Goal: Transaction & Acquisition: Purchase product/service

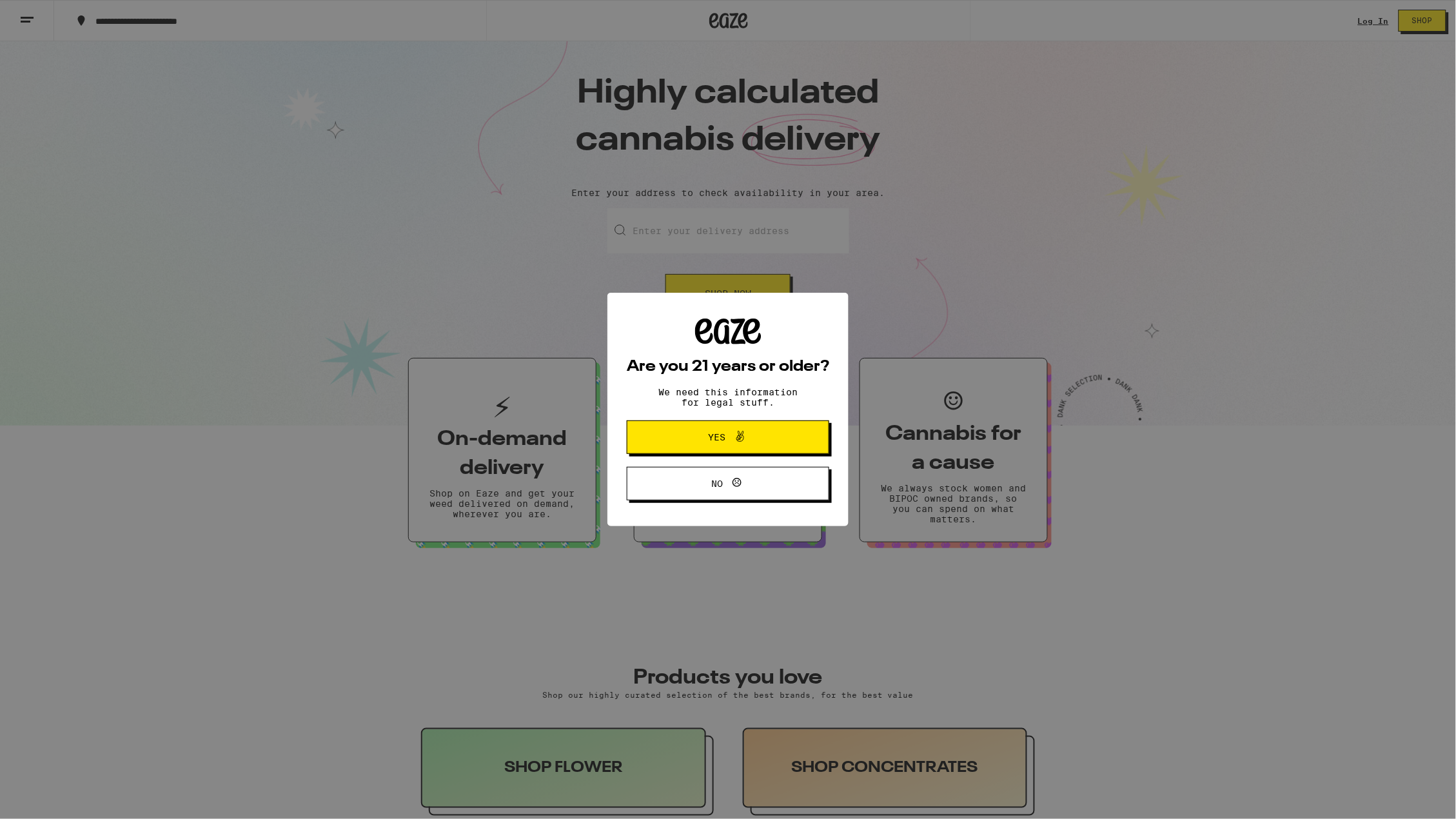
click at [701, 240] on div "Are you 21 years or older? We need this information for legal stuff. Yes No" at bounding box center [728, 409] width 1456 height 819
click at [707, 443] on span "Yes" at bounding box center [728, 438] width 98 height 16
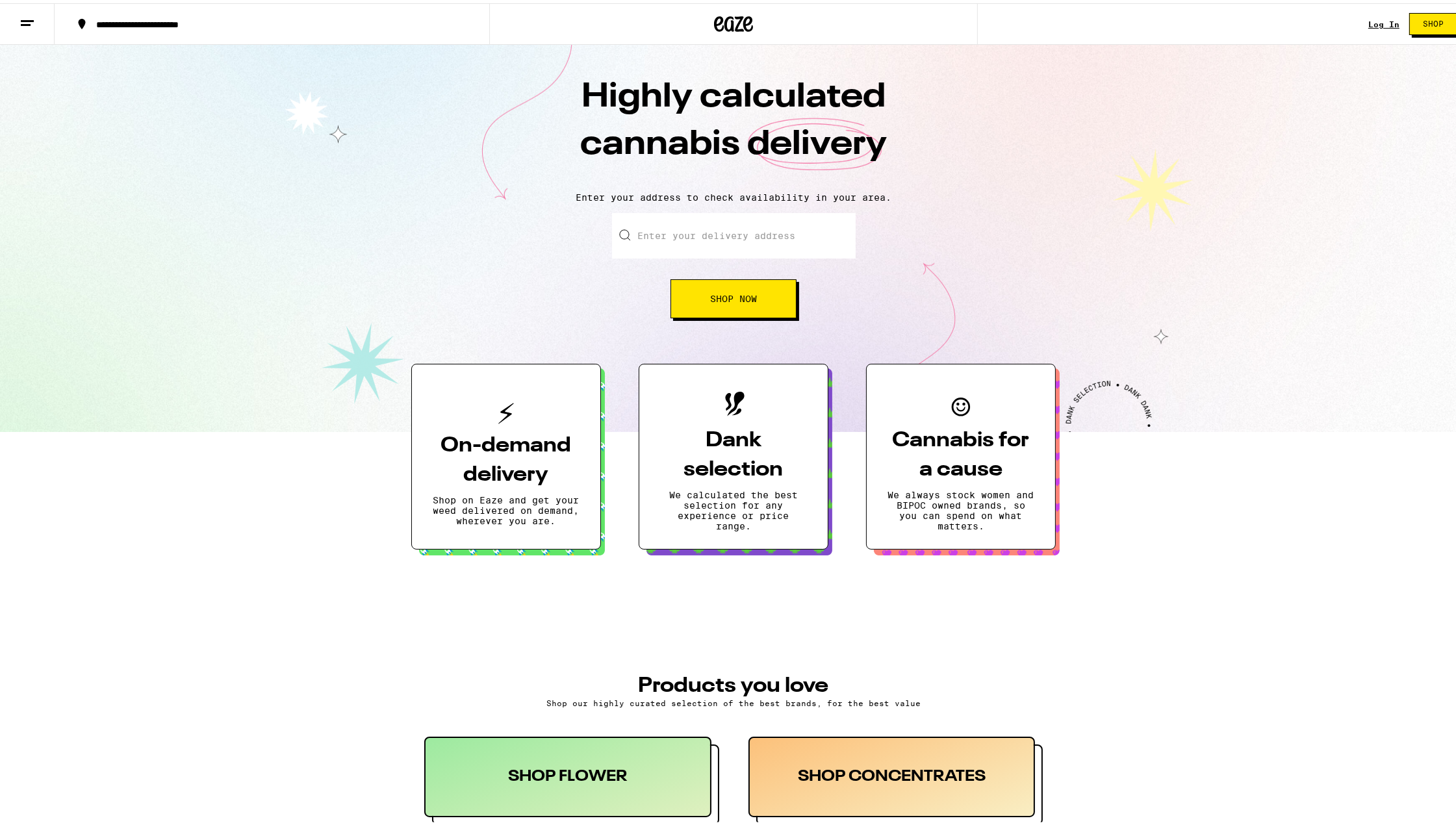
click at [691, 241] on input "Enter your delivery address" at bounding box center [734, 232] width 244 height 45
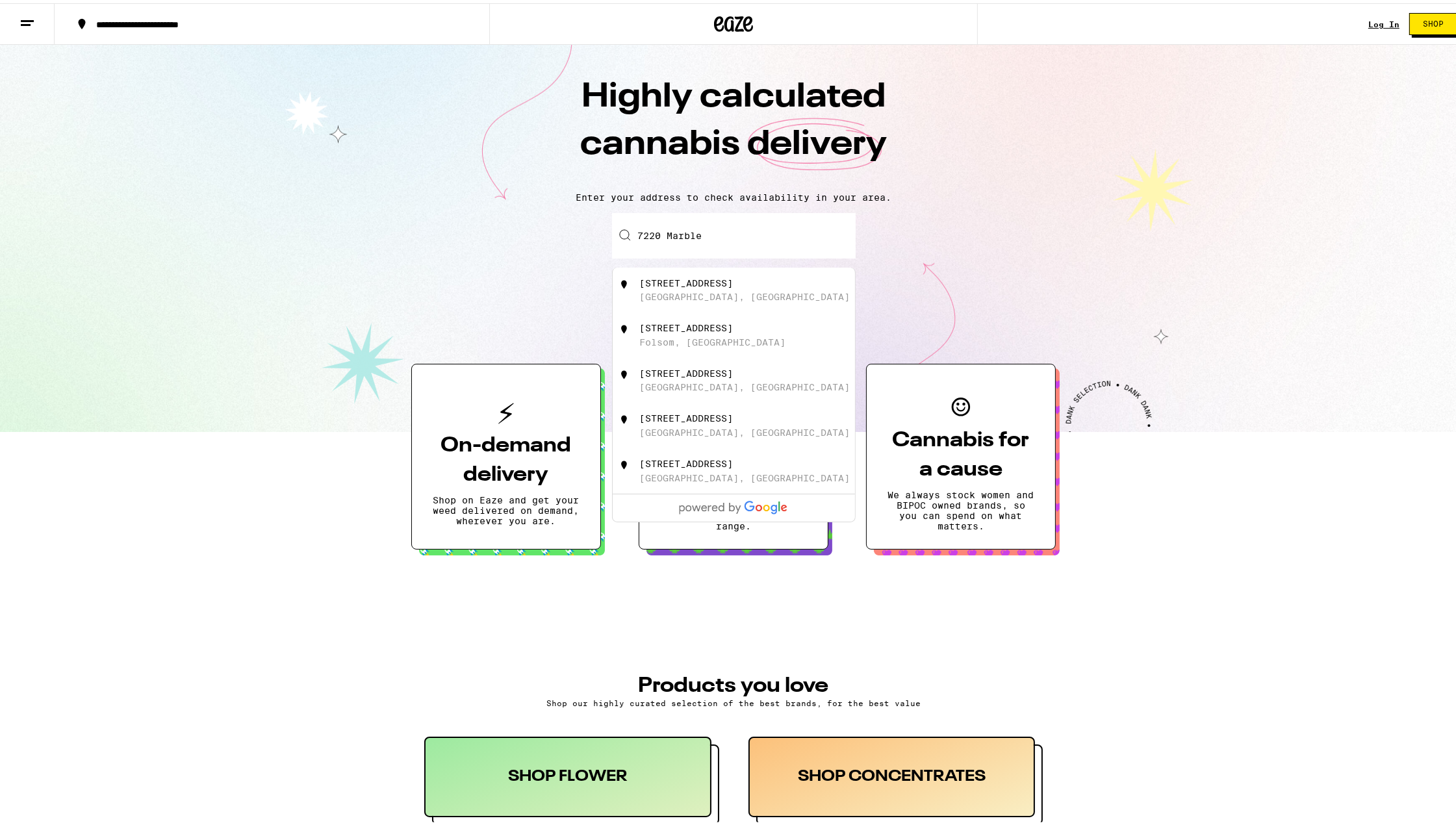
click at [670, 295] on div "[GEOGRAPHIC_DATA], [GEOGRAPHIC_DATA]" at bounding box center [744, 294] width 211 height 11
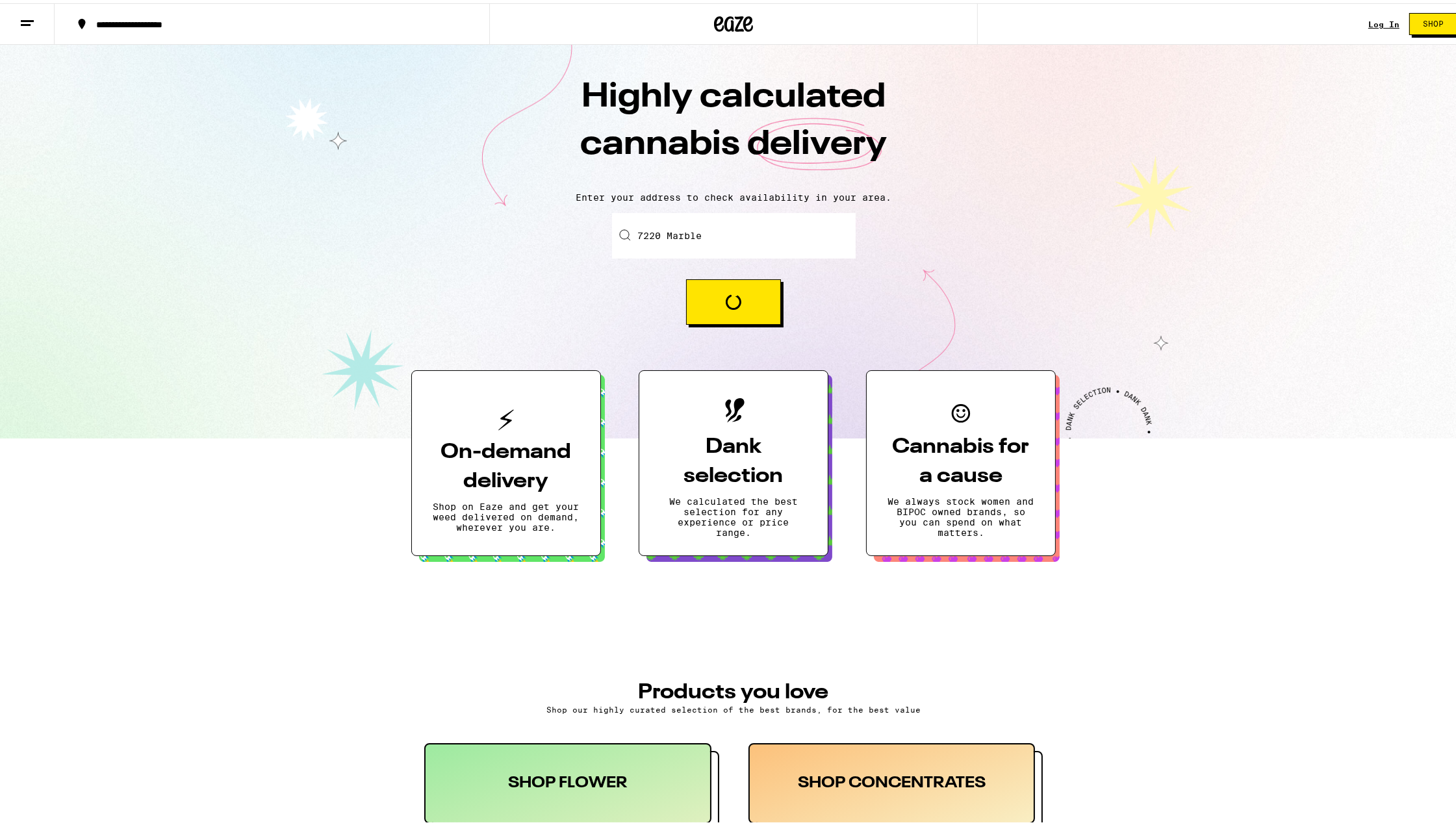
type input "[STREET_ADDRESS]"
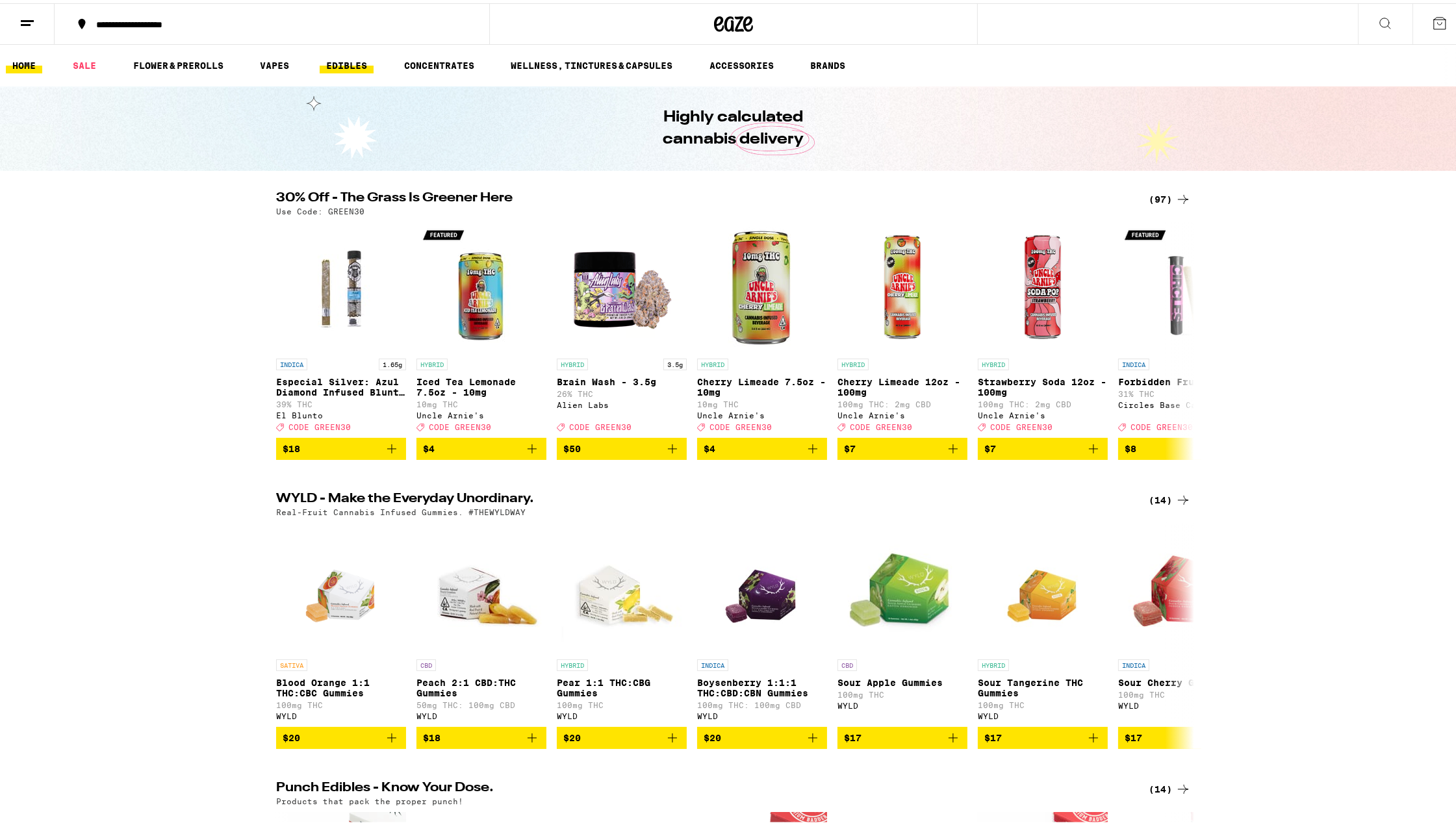
click at [344, 63] on link "EDIBLES" at bounding box center [346, 62] width 54 height 16
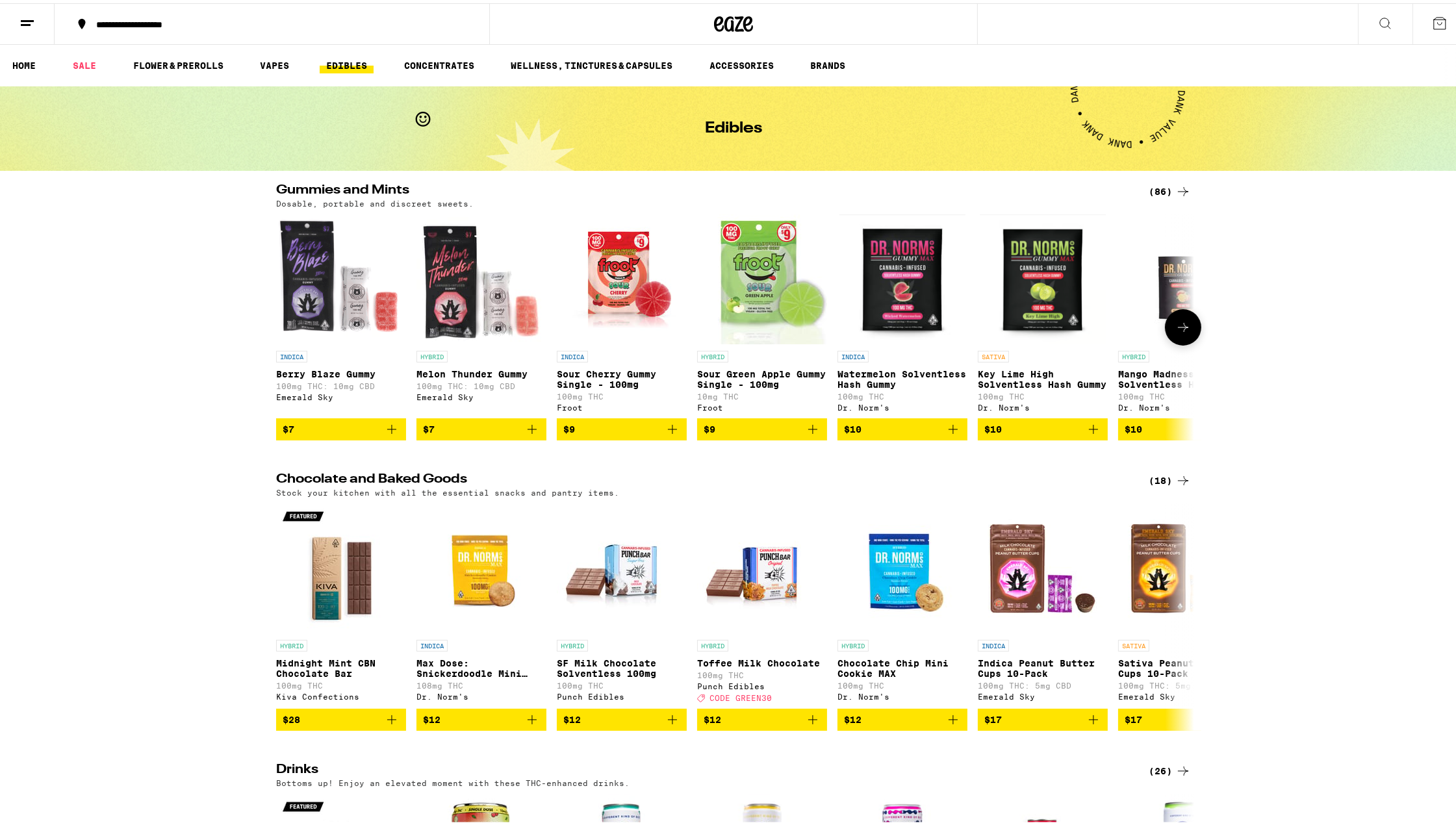
click at [1177, 330] on icon at bounding box center [1184, 324] width 16 height 16
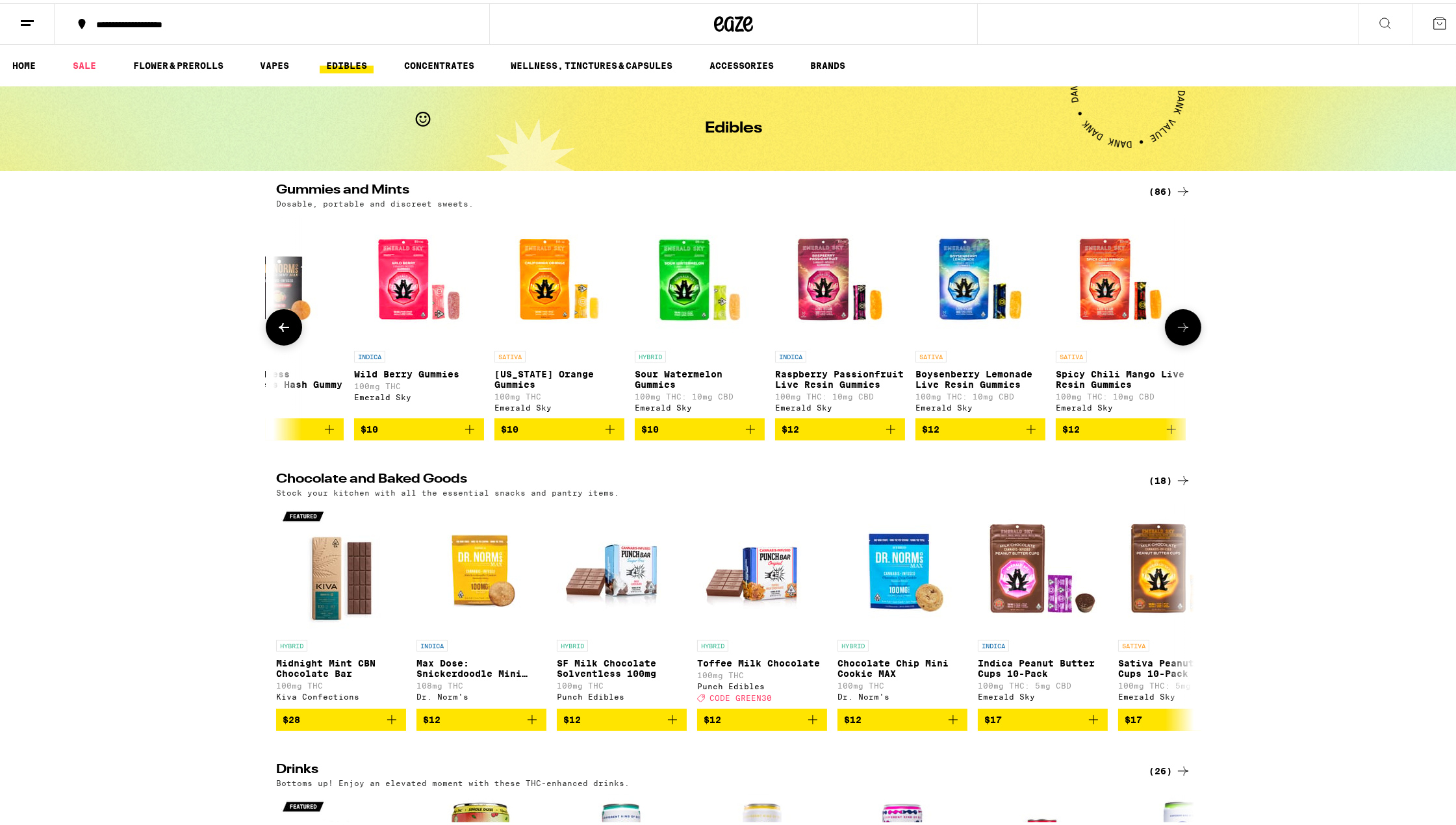
scroll to position [0, 910]
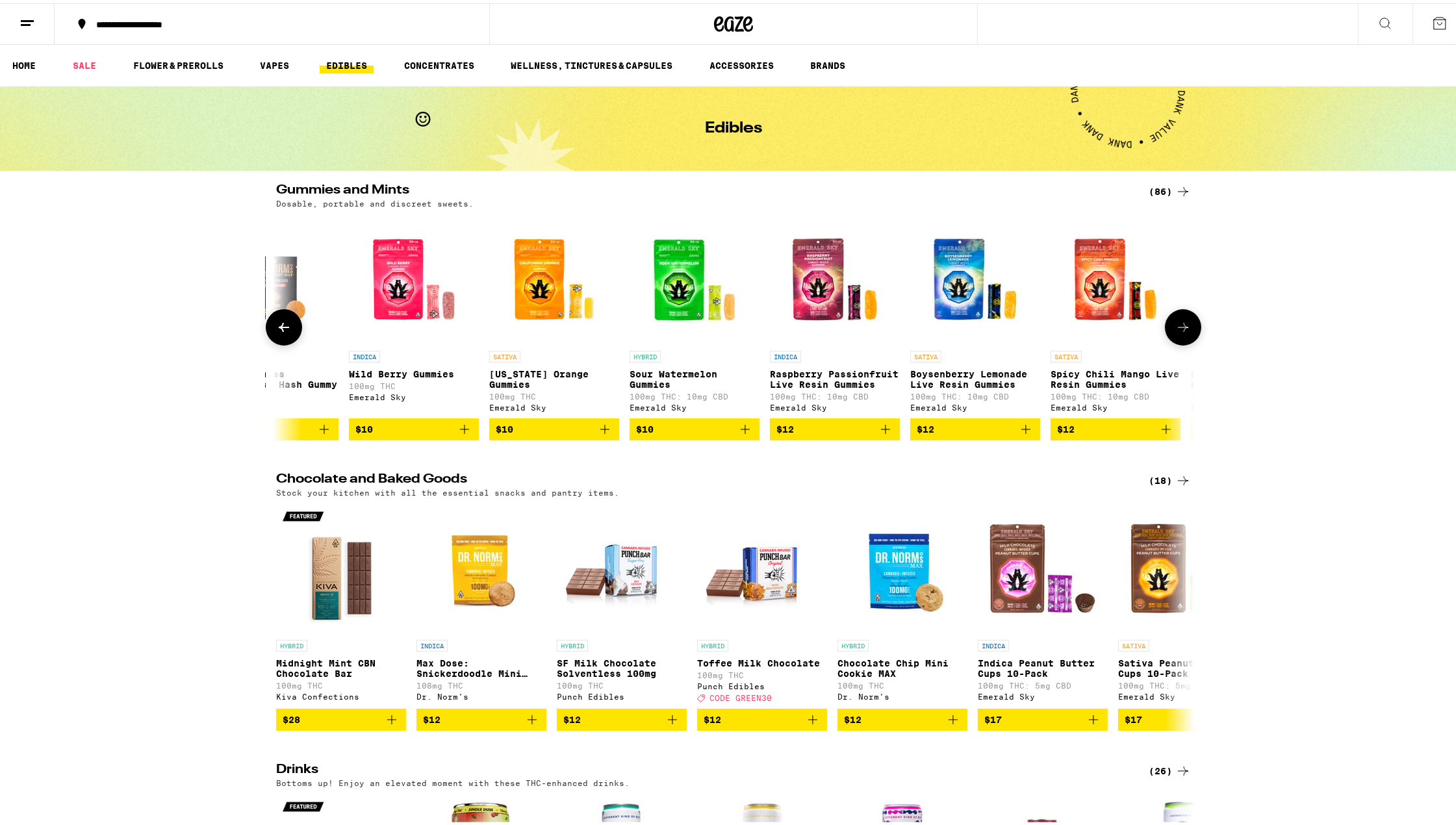
click at [1177, 330] on icon at bounding box center [1184, 324] width 16 height 16
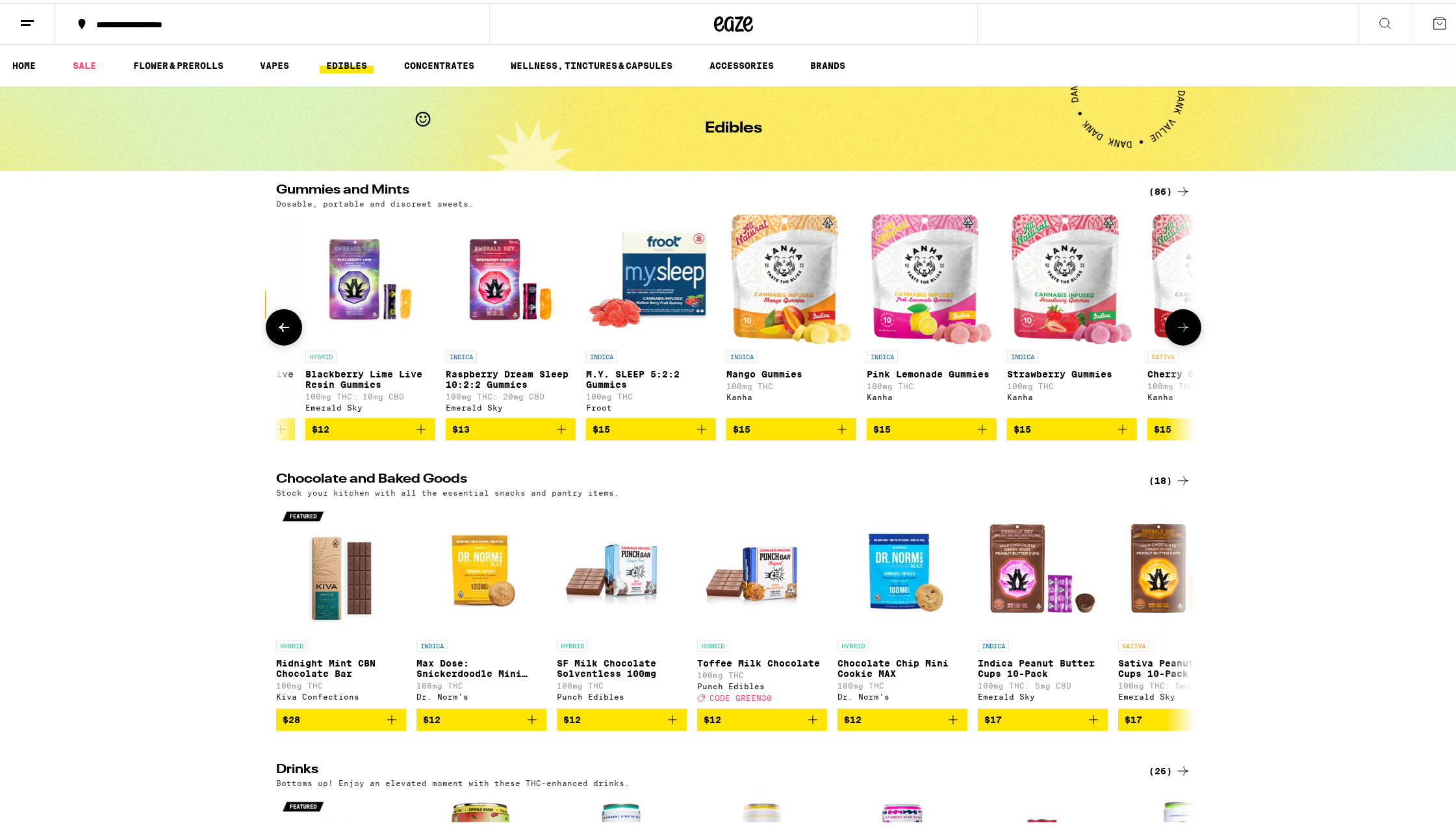
scroll to position [0, 1820]
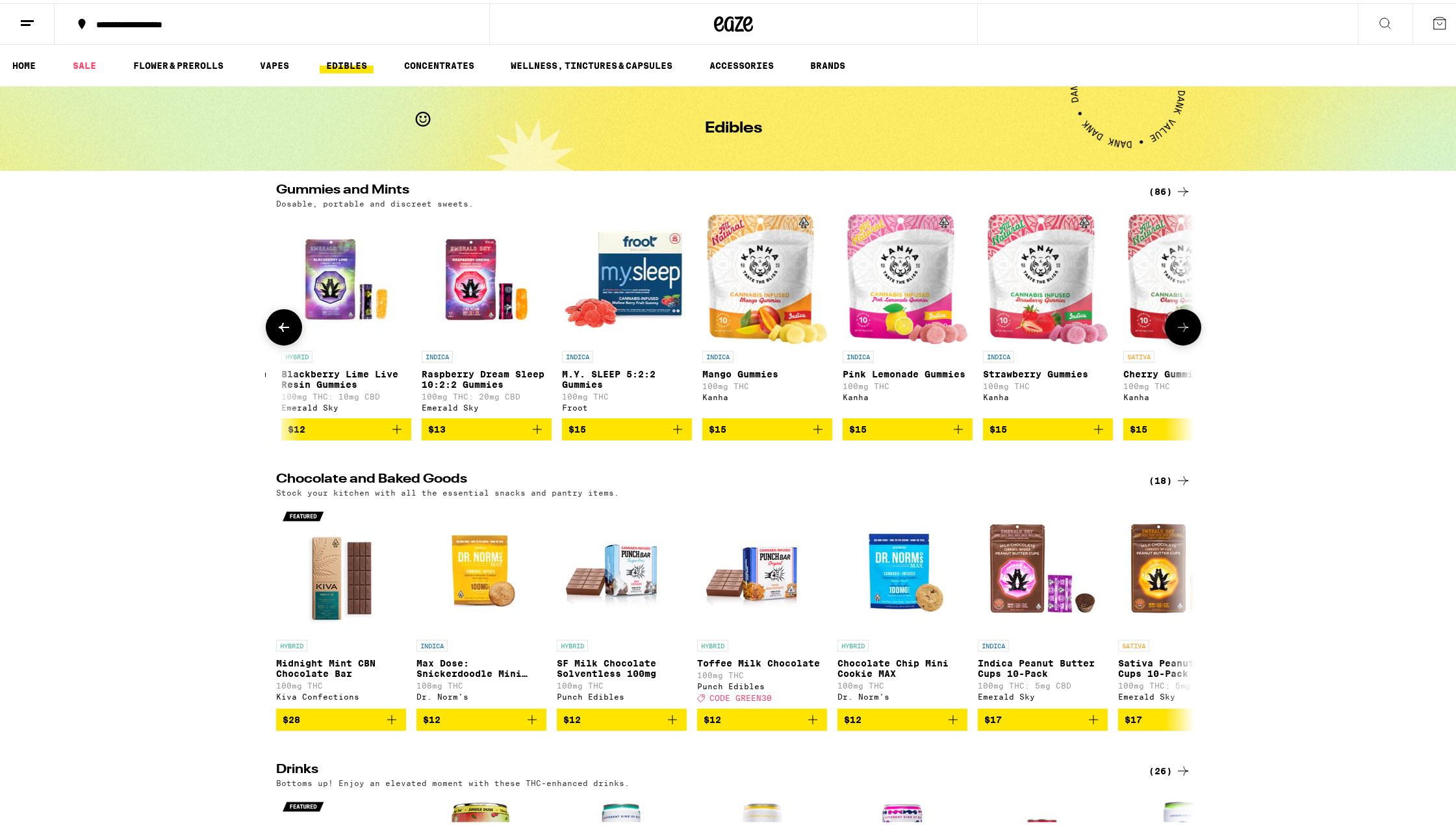
click at [1177, 330] on icon at bounding box center [1184, 324] width 16 height 16
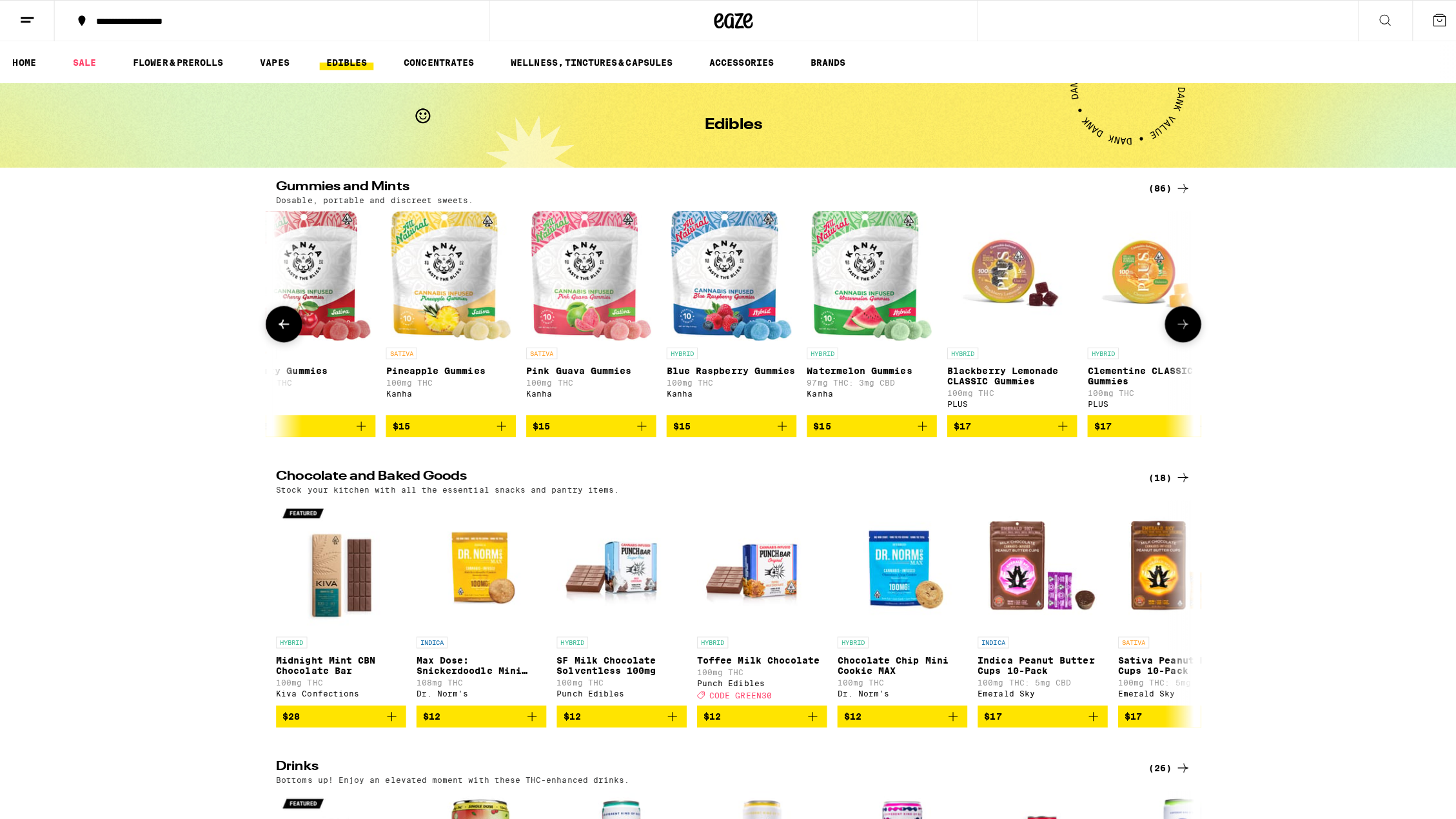
scroll to position [0, 2708]
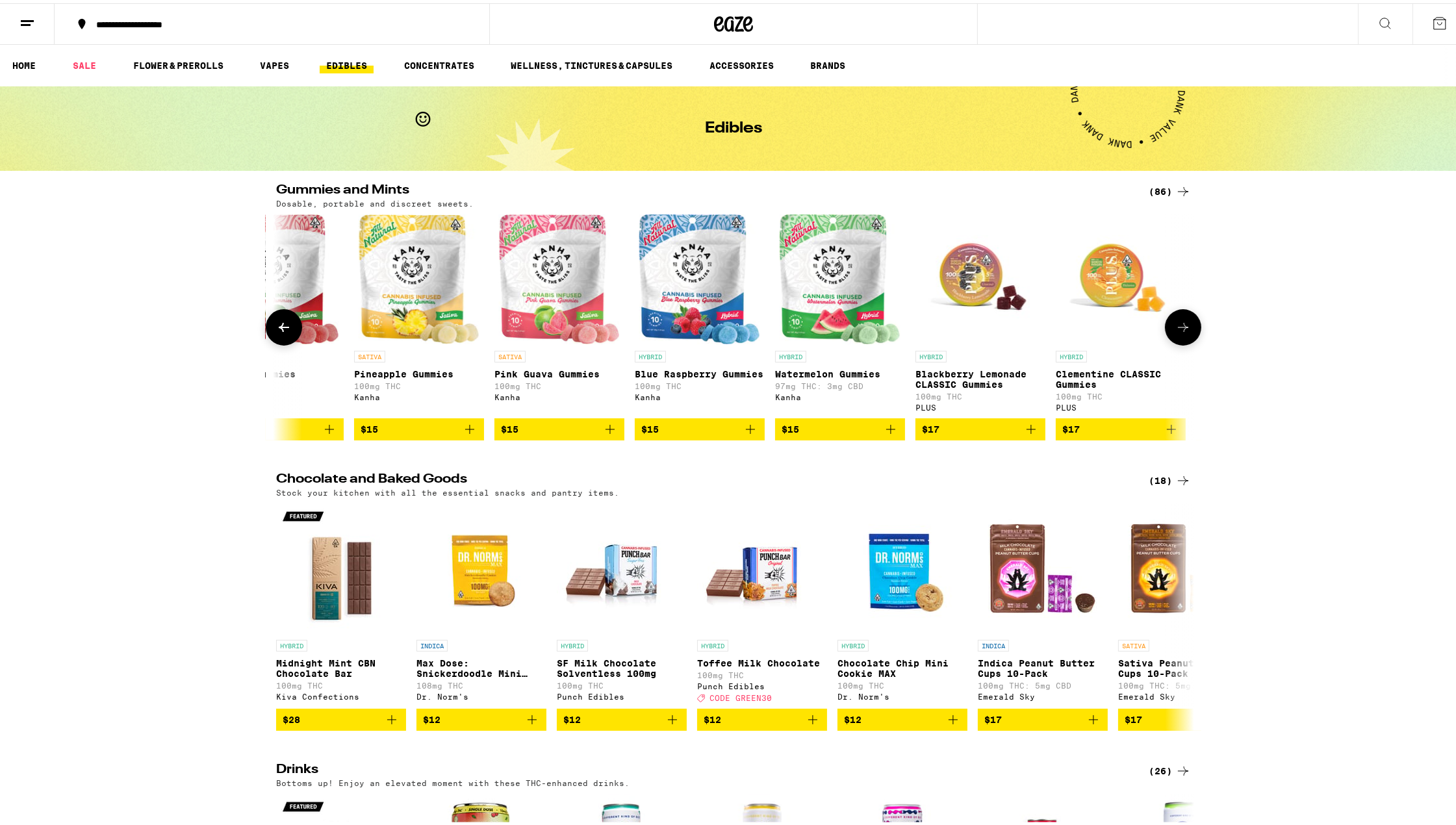
click at [993, 279] on img "Open page for Blackberry Lemonade CLASSIC Gummies from PLUS" at bounding box center [980, 276] width 130 height 130
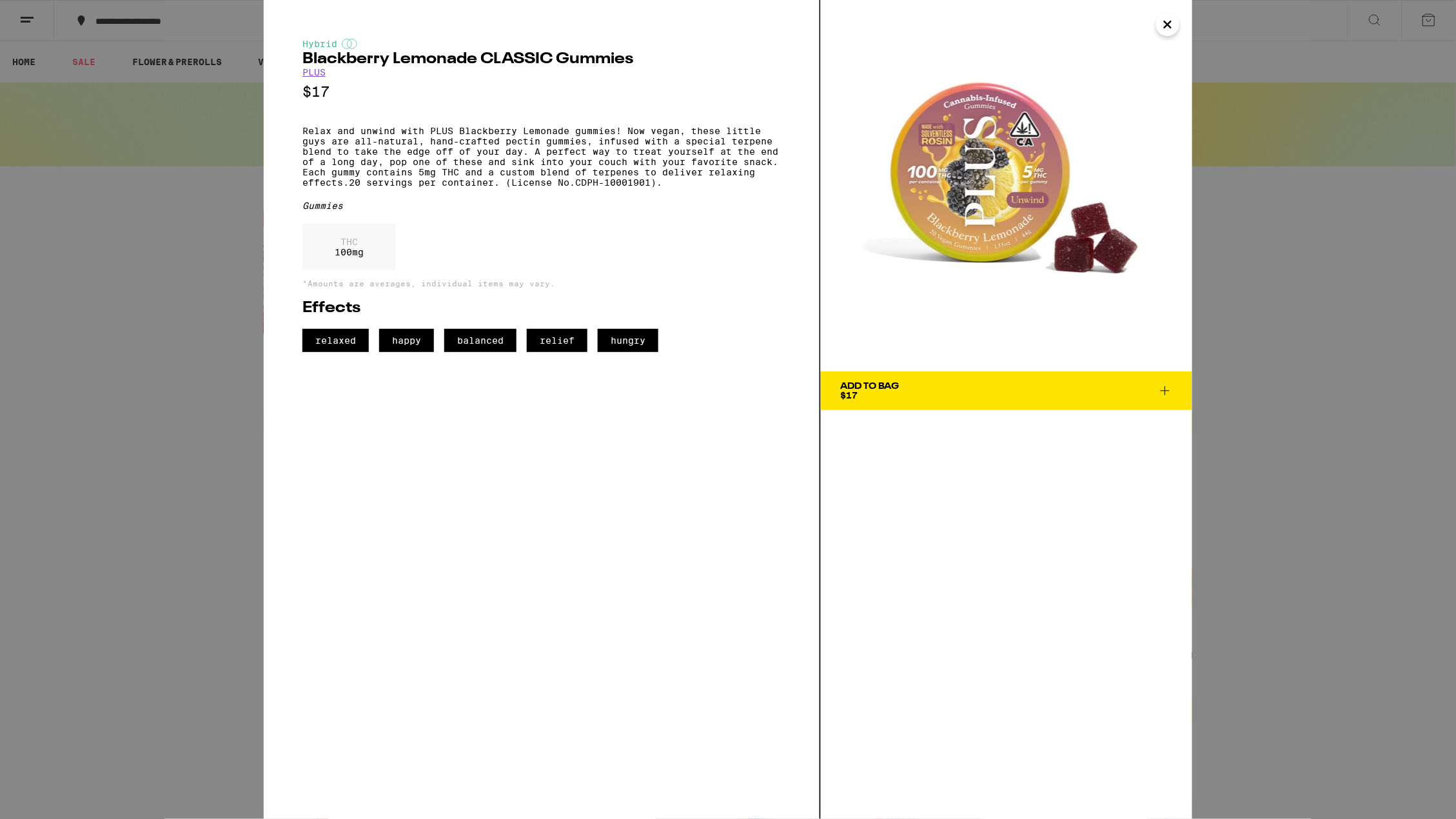
click at [1173, 29] on icon "Close" at bounding box center [1168, 25] width 16 height 19
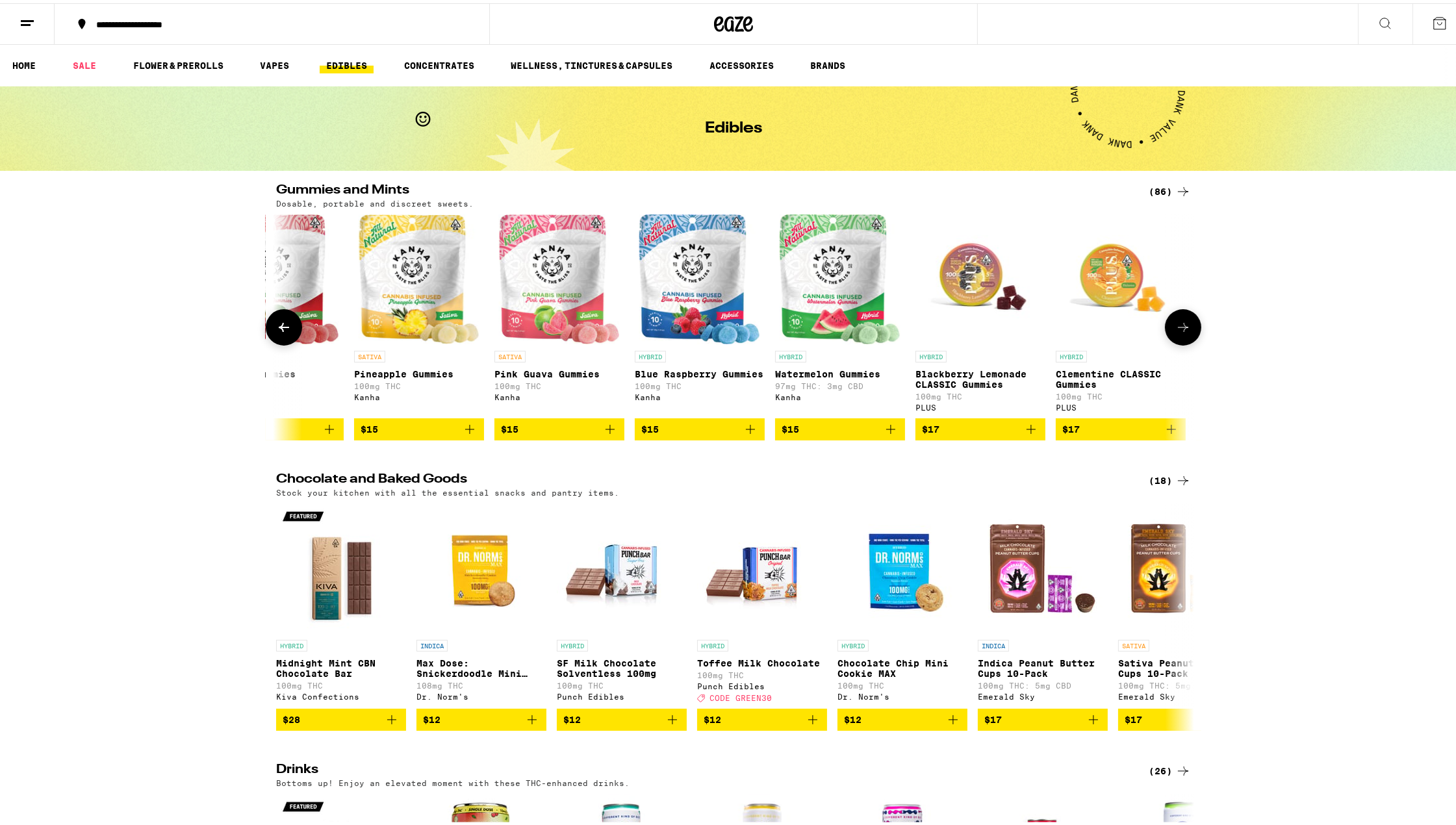
click at [1176, 330] on icon at bounding box center [1184, 324] width 16 height 16
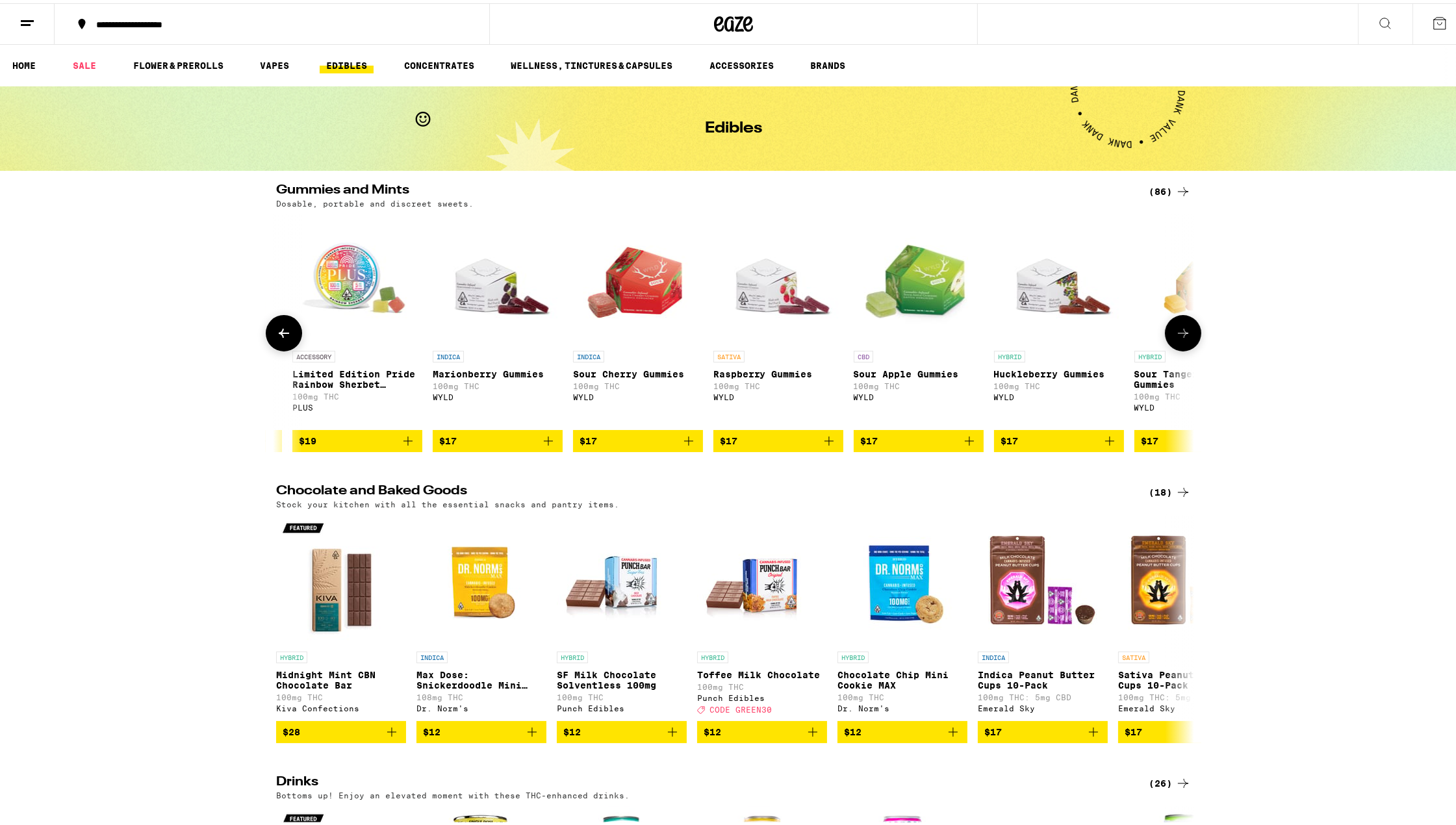
scroll to position [0, 3640]
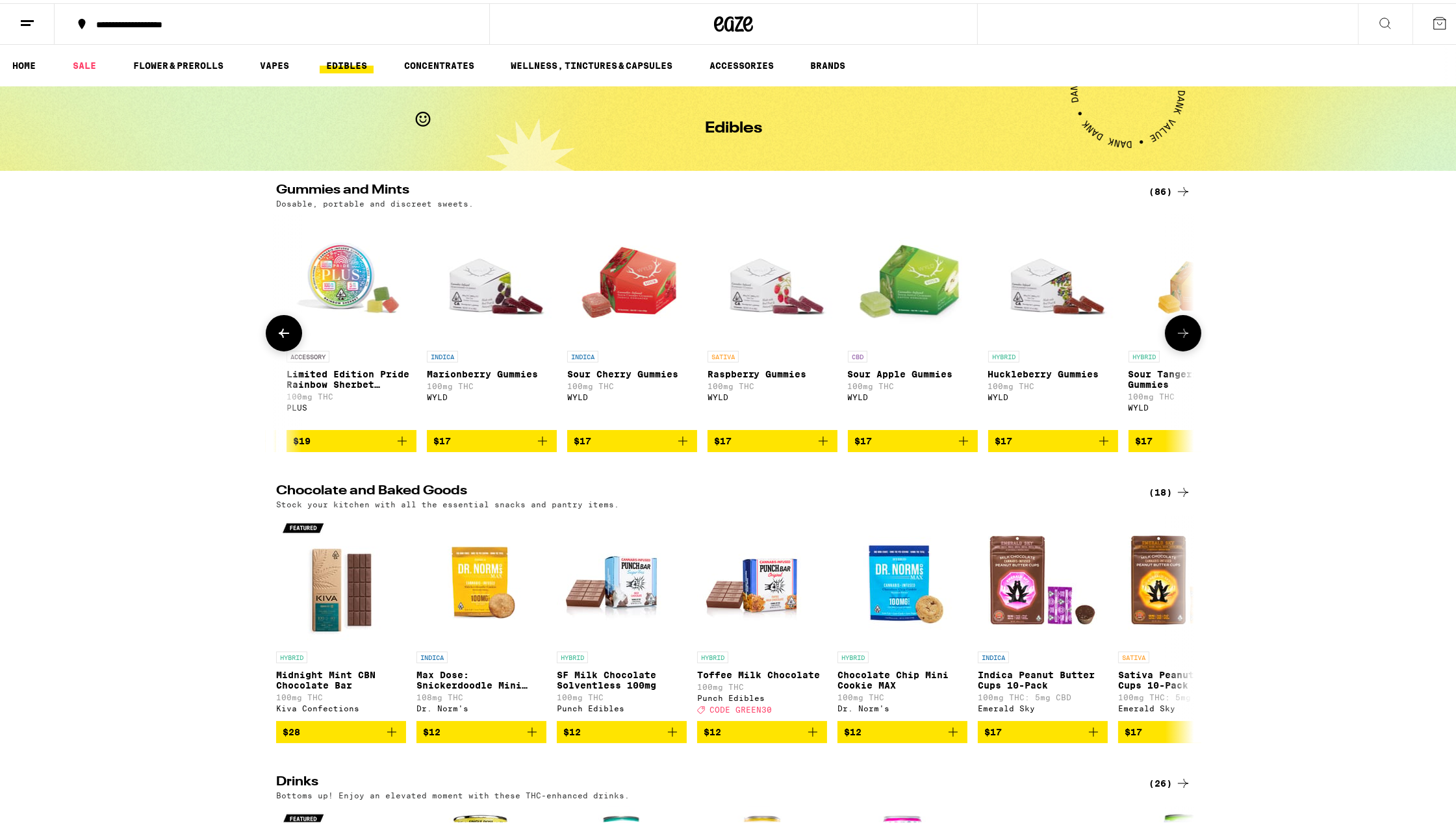
click at [347, 270] on img "Open page for Limited Edition Pride Rainbow Sherbet Gummies from PLUS" at bounding box center [352, 276] width 130 height 130
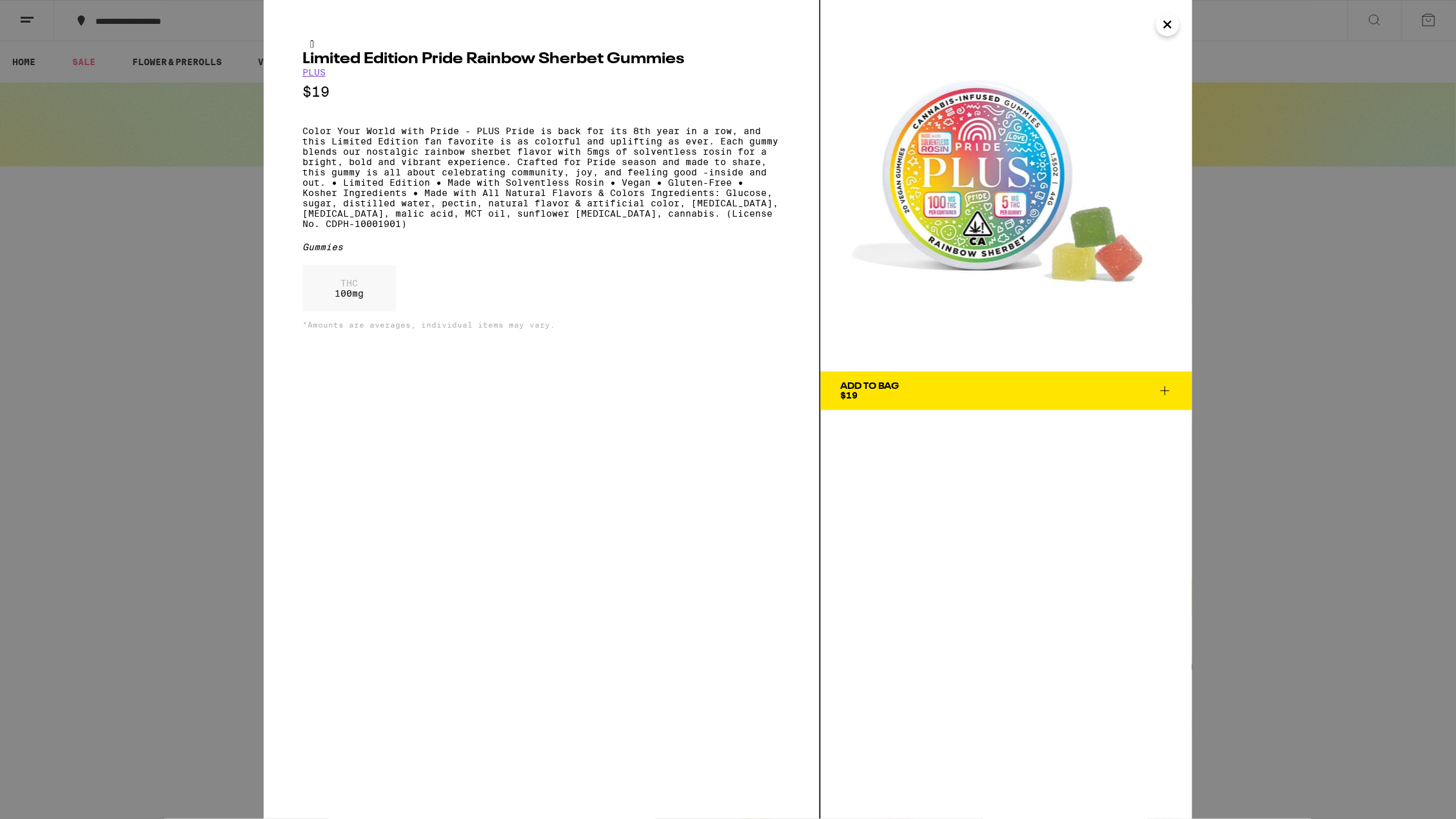
click at [1171, 27] on icon "Close" at bounding box center [1168, 24] width 7 height 7
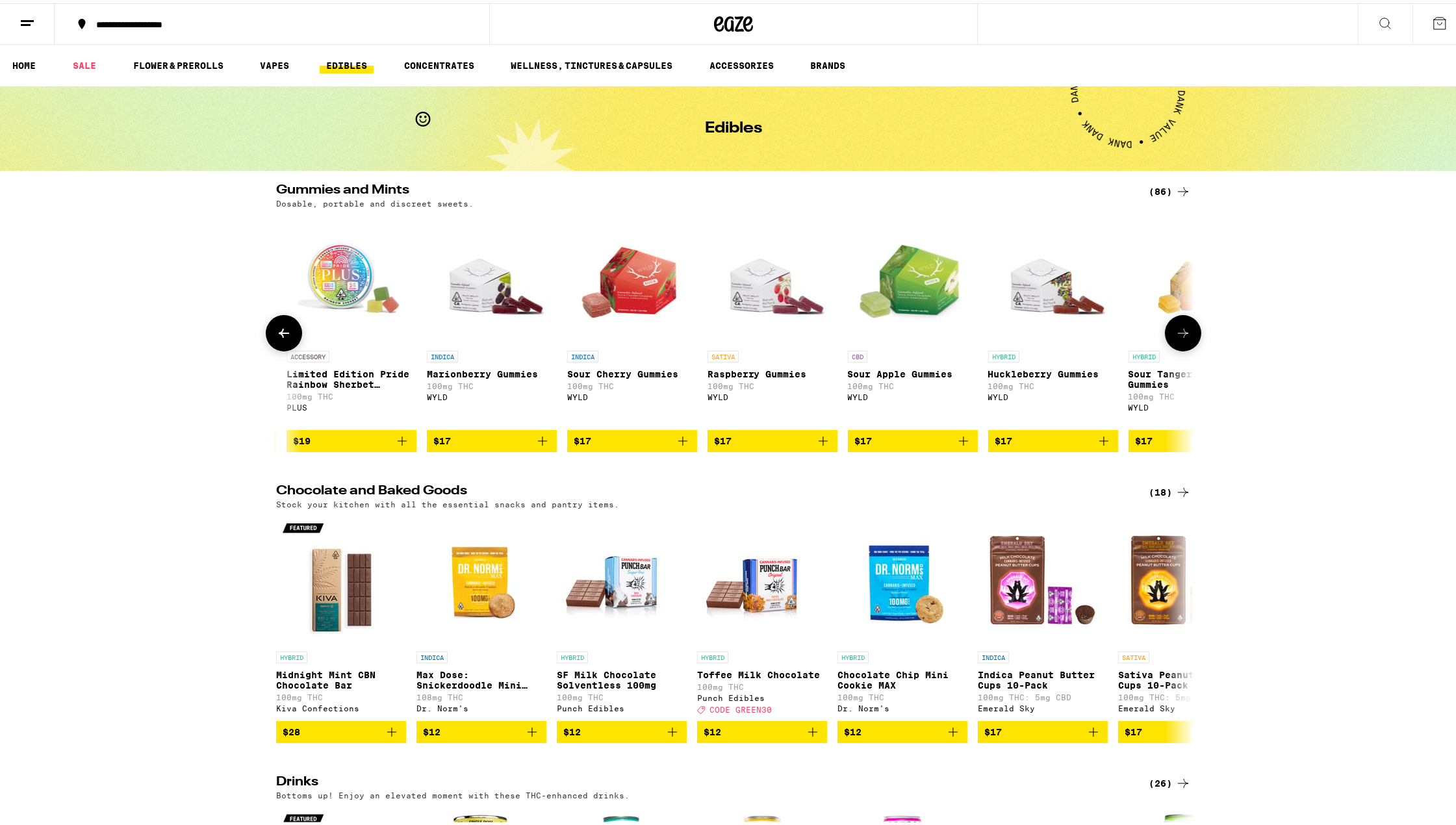
click at [1193, 330] on button at bounding box center [1184, 330] width 36 height 36
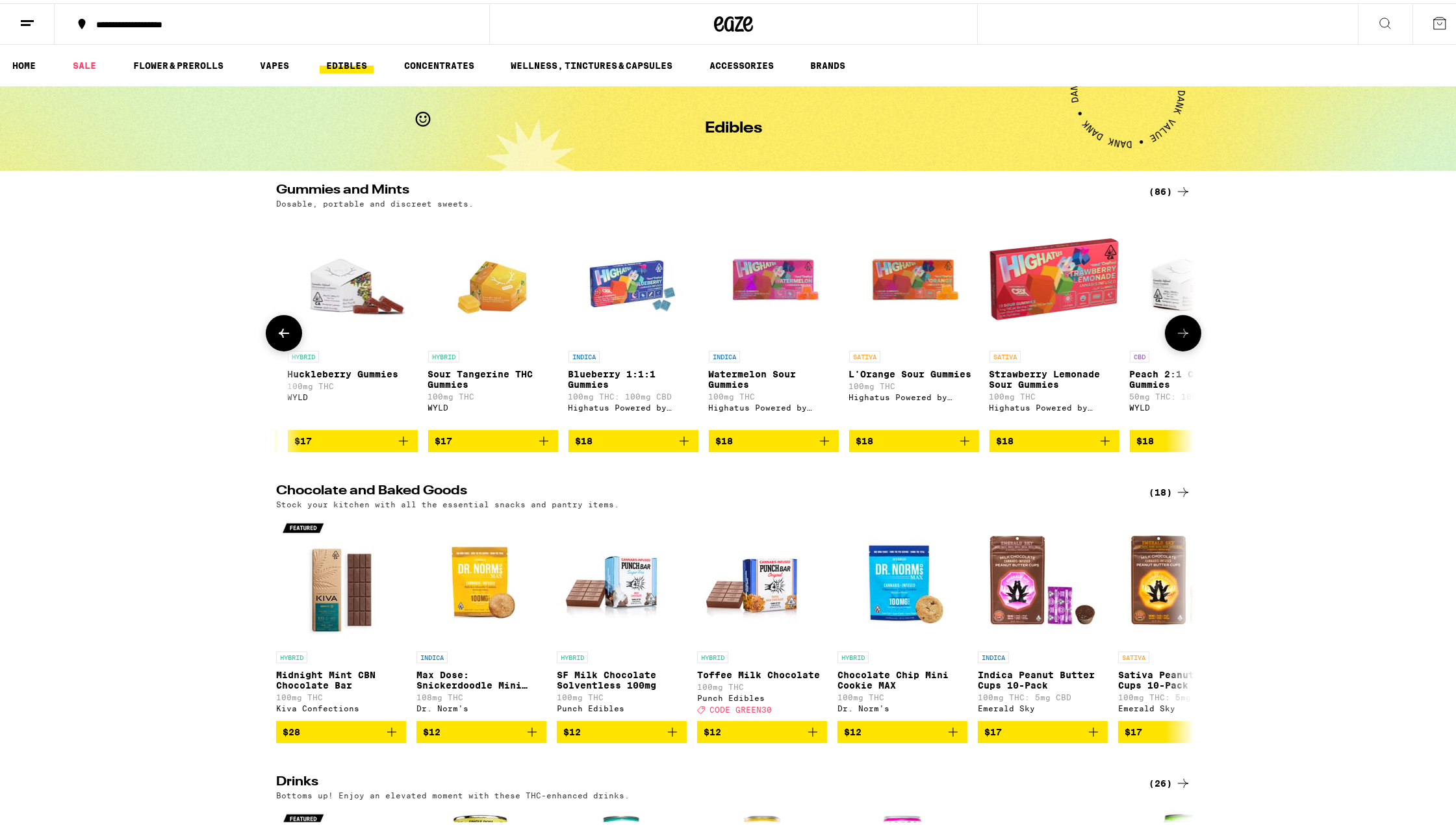
scroll to position [0, 4549]
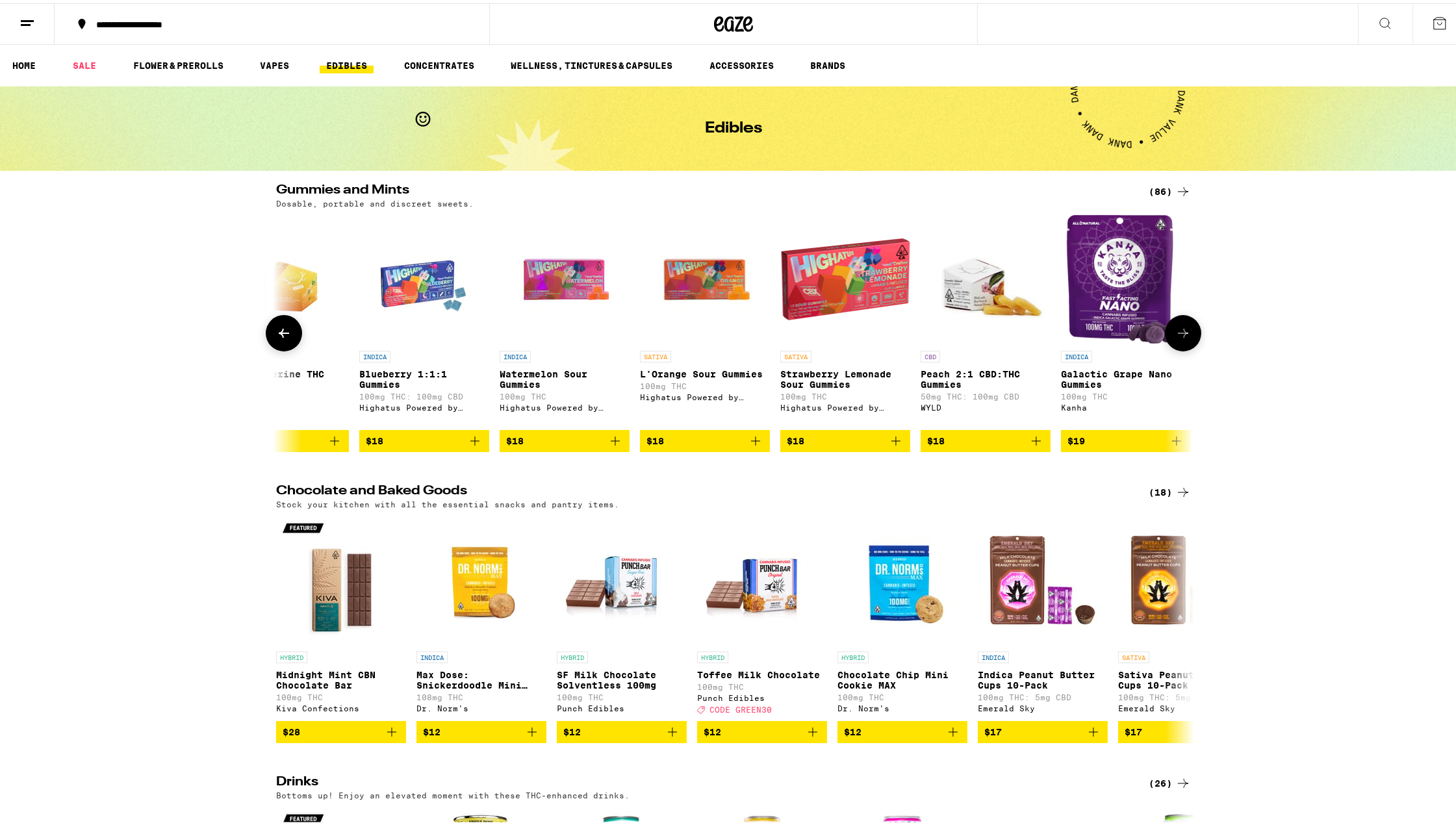
click at [1179, 331] on icon at bounding box center [1184, 330] width 11 height 9
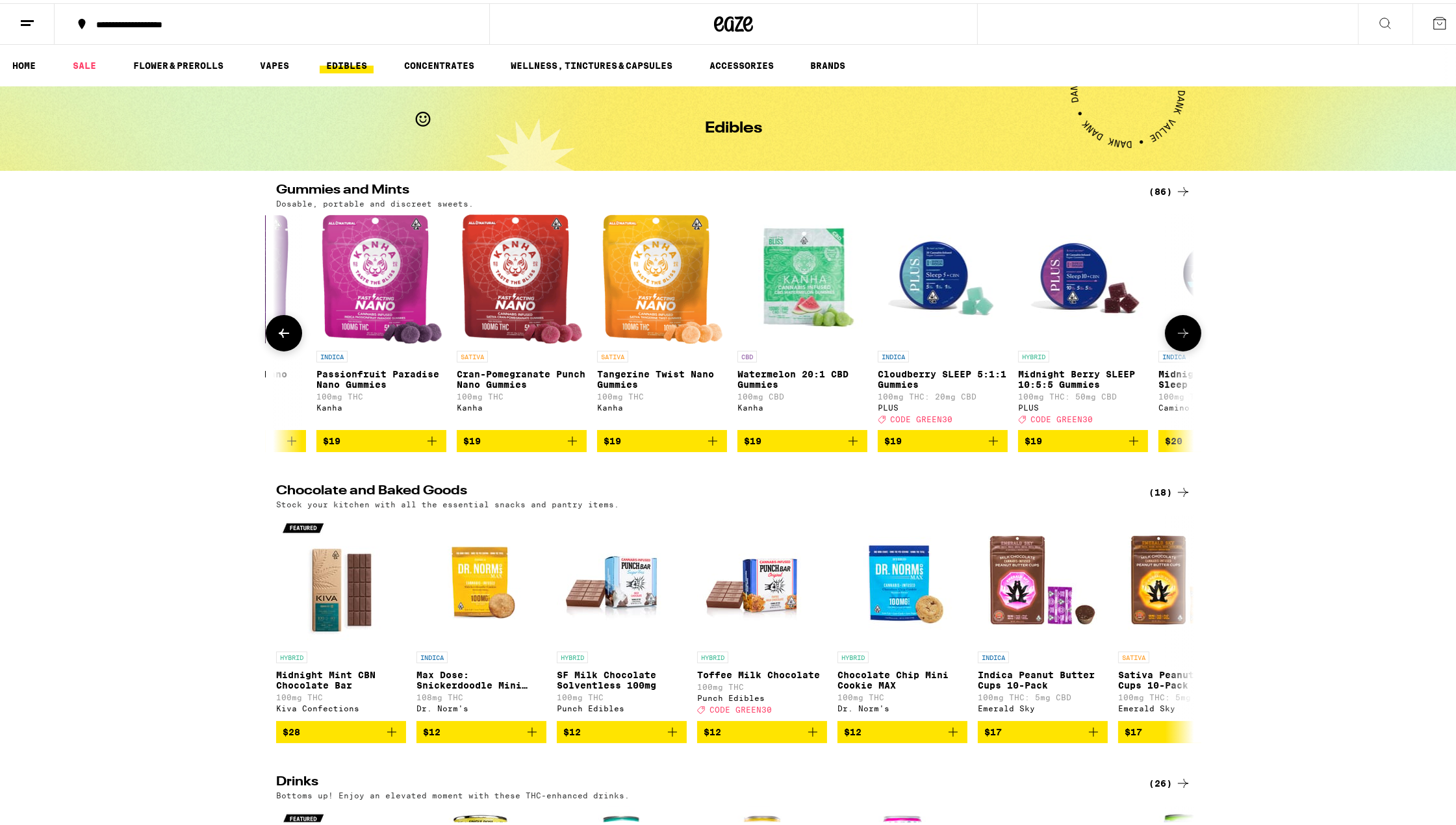
scroll to position [0, 5459]
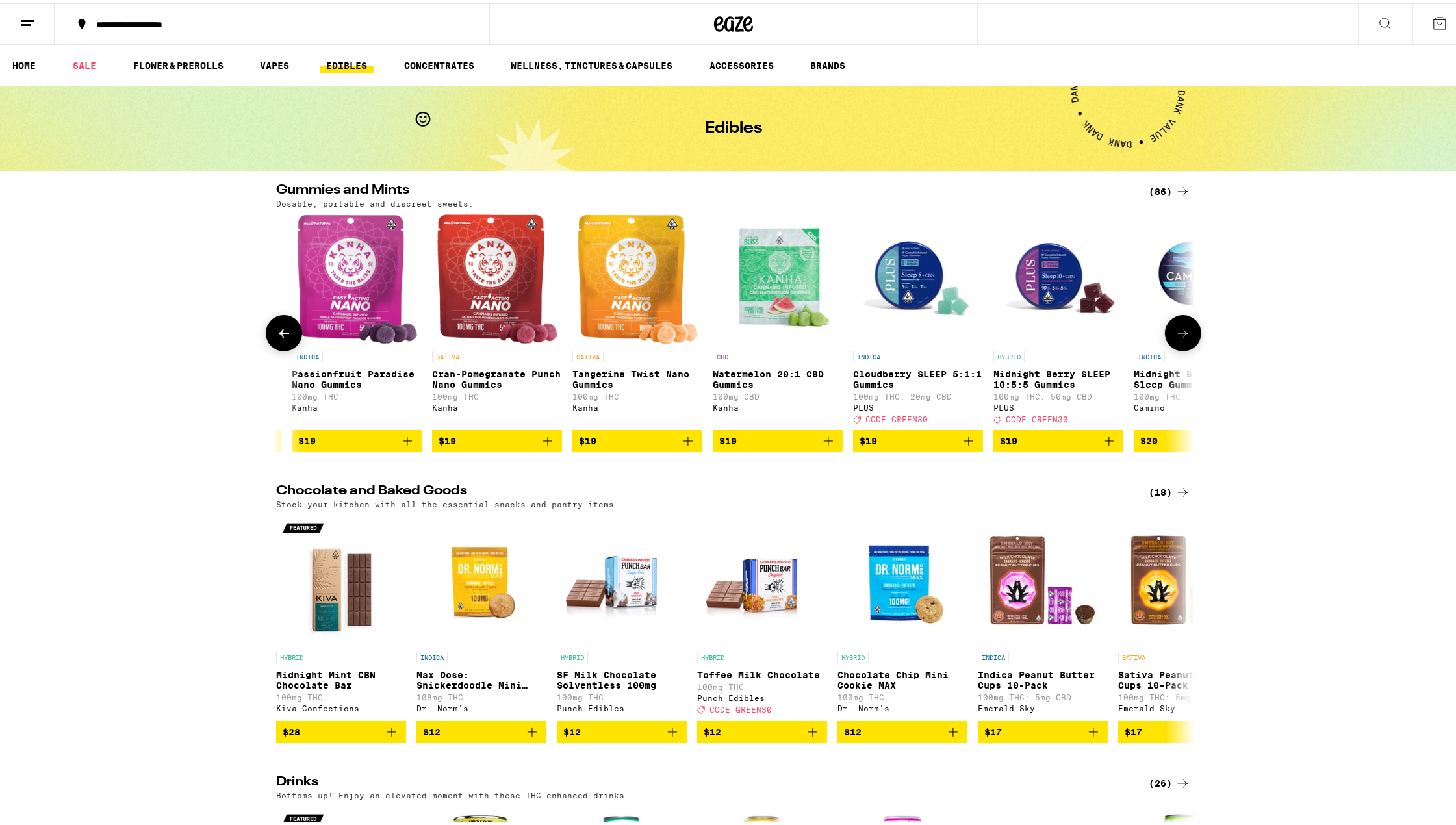
click at [1177, 330] on icon at bounding box center [1184, 330] width 16 height 16
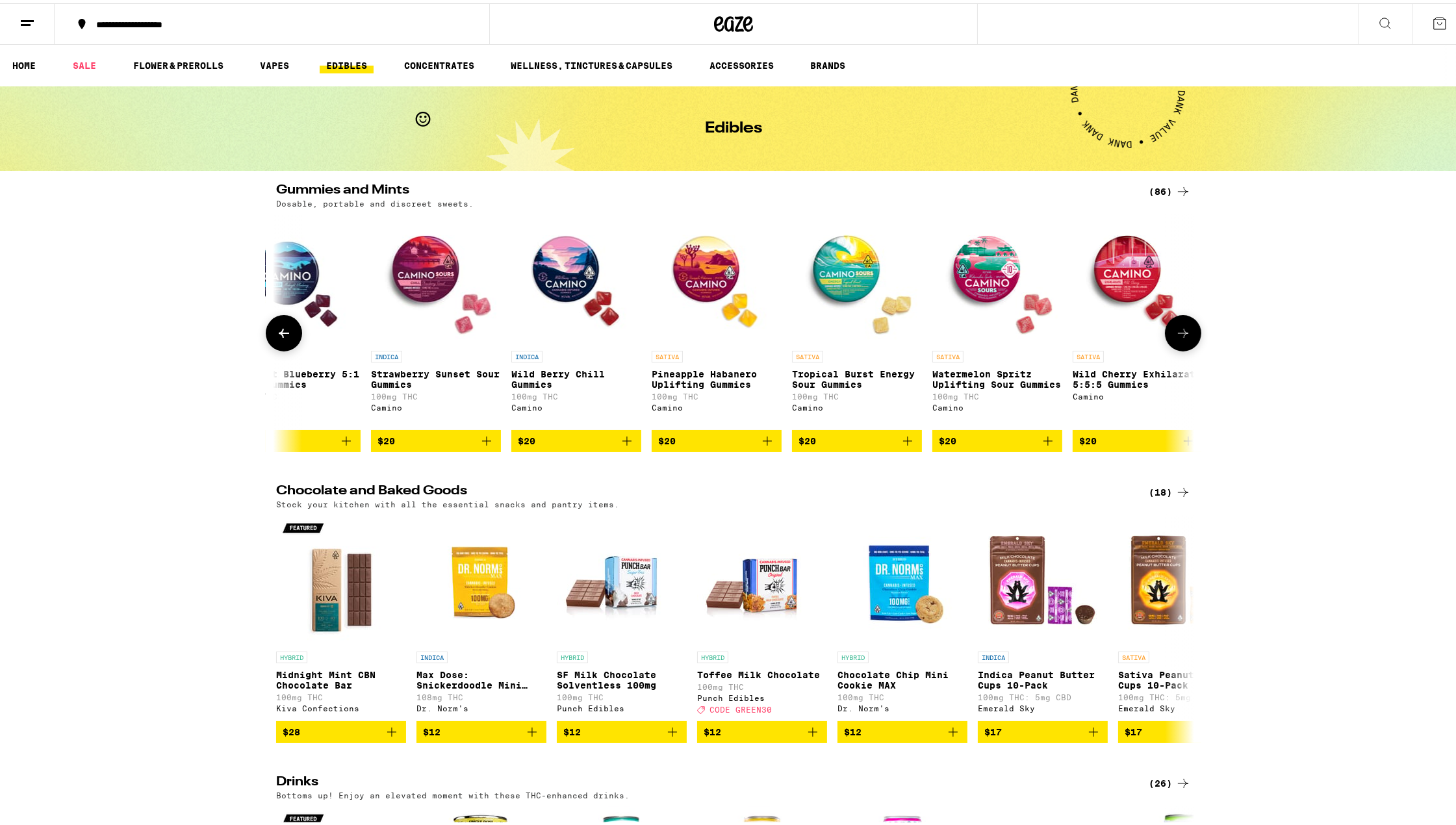
scroll to position [0, 6369]
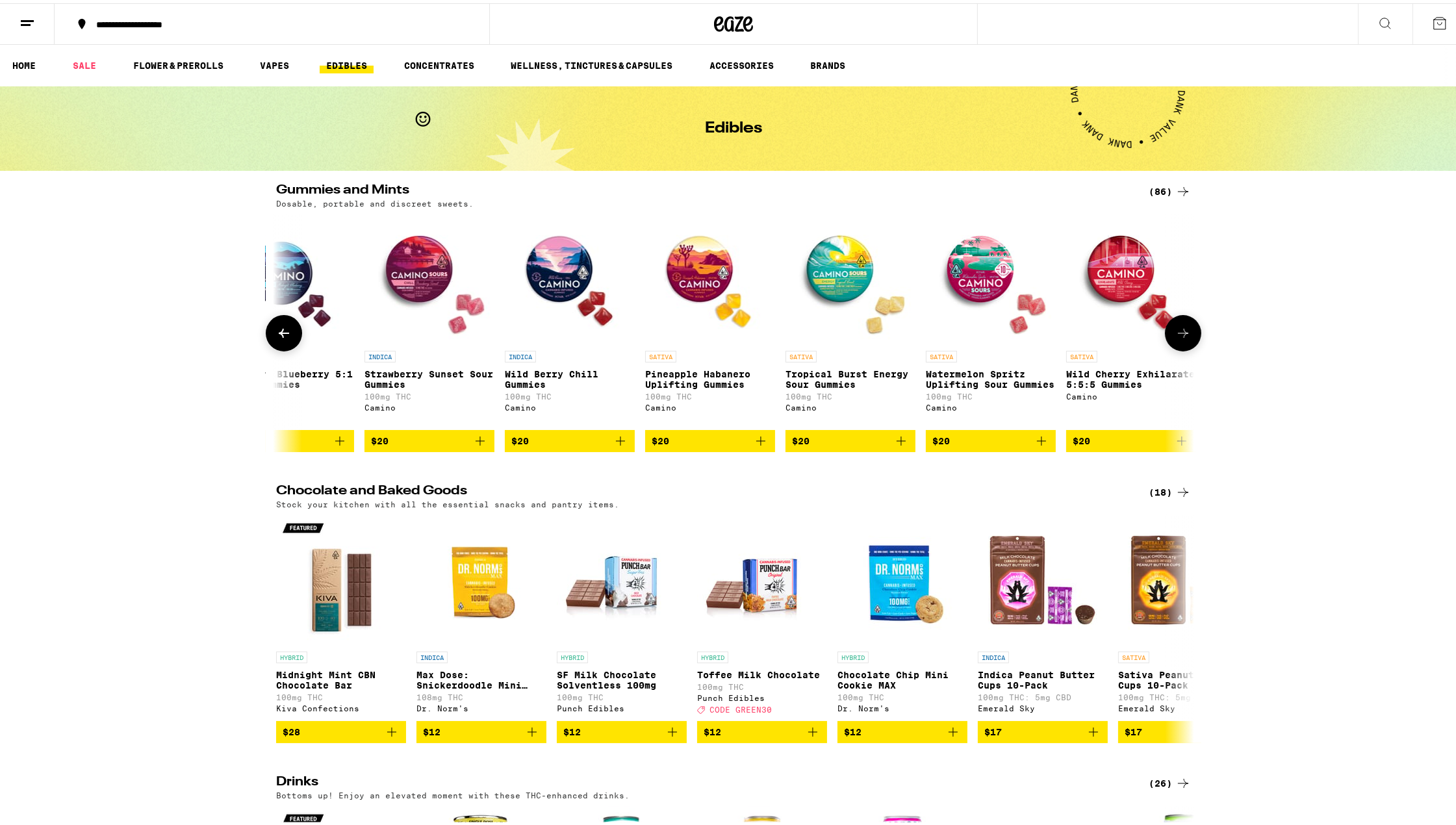
click at [279, 338] on icon at bounding box center [284, 330] width 16 height 16
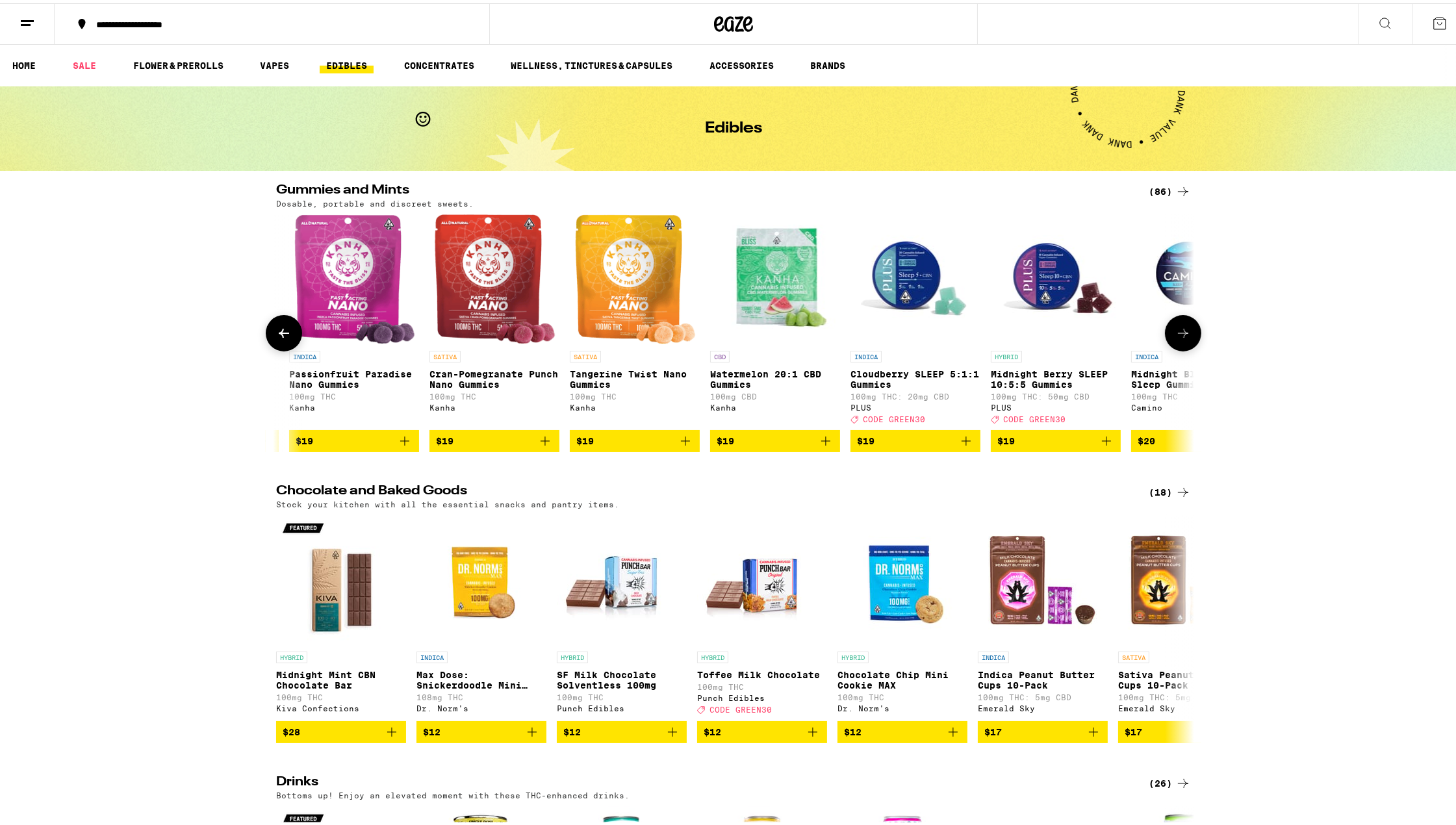
scroll to position [0, 5459]
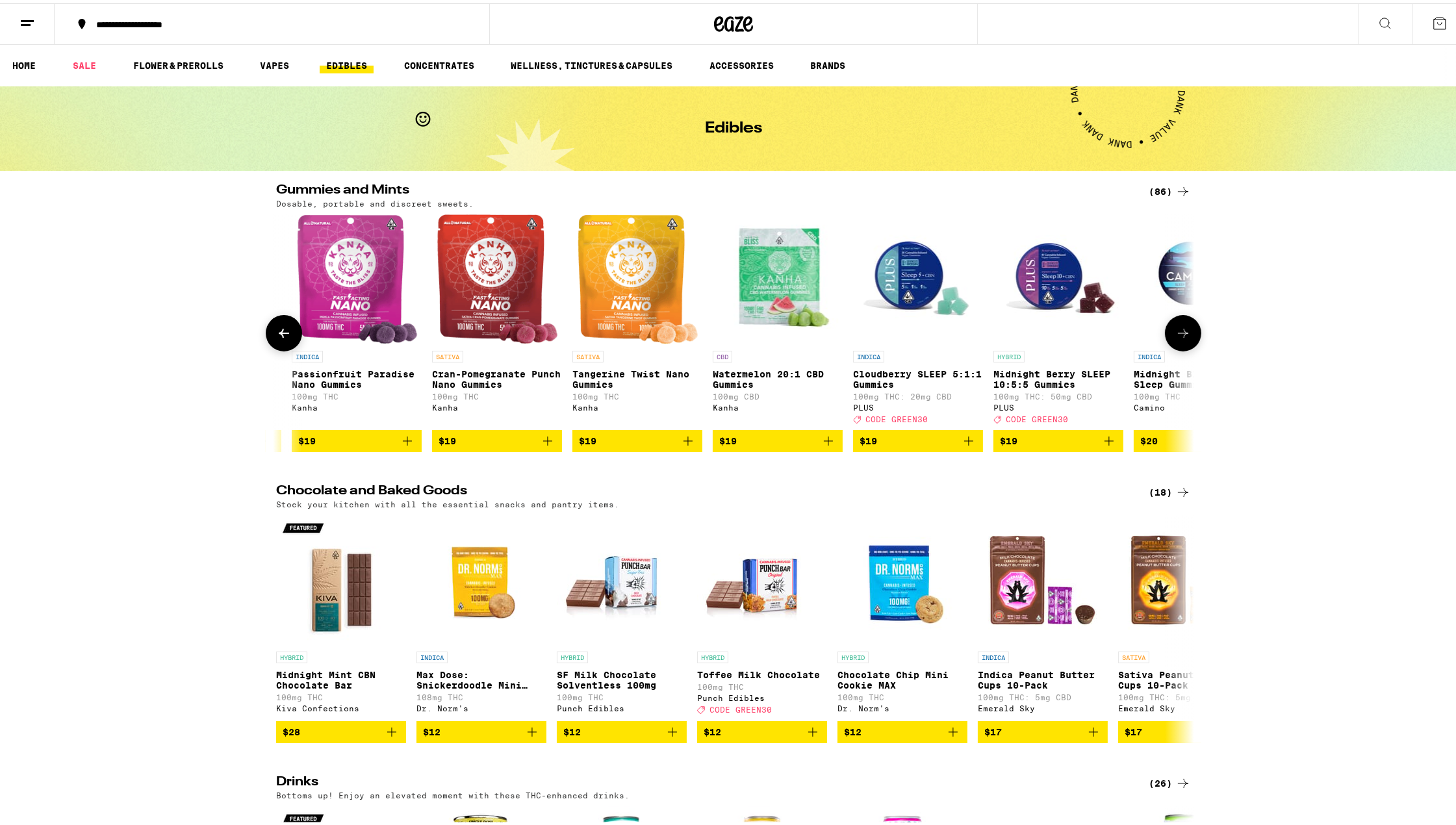
click at [1177, 337] on icon at bounding box center [1184, 330] width 16 height 16
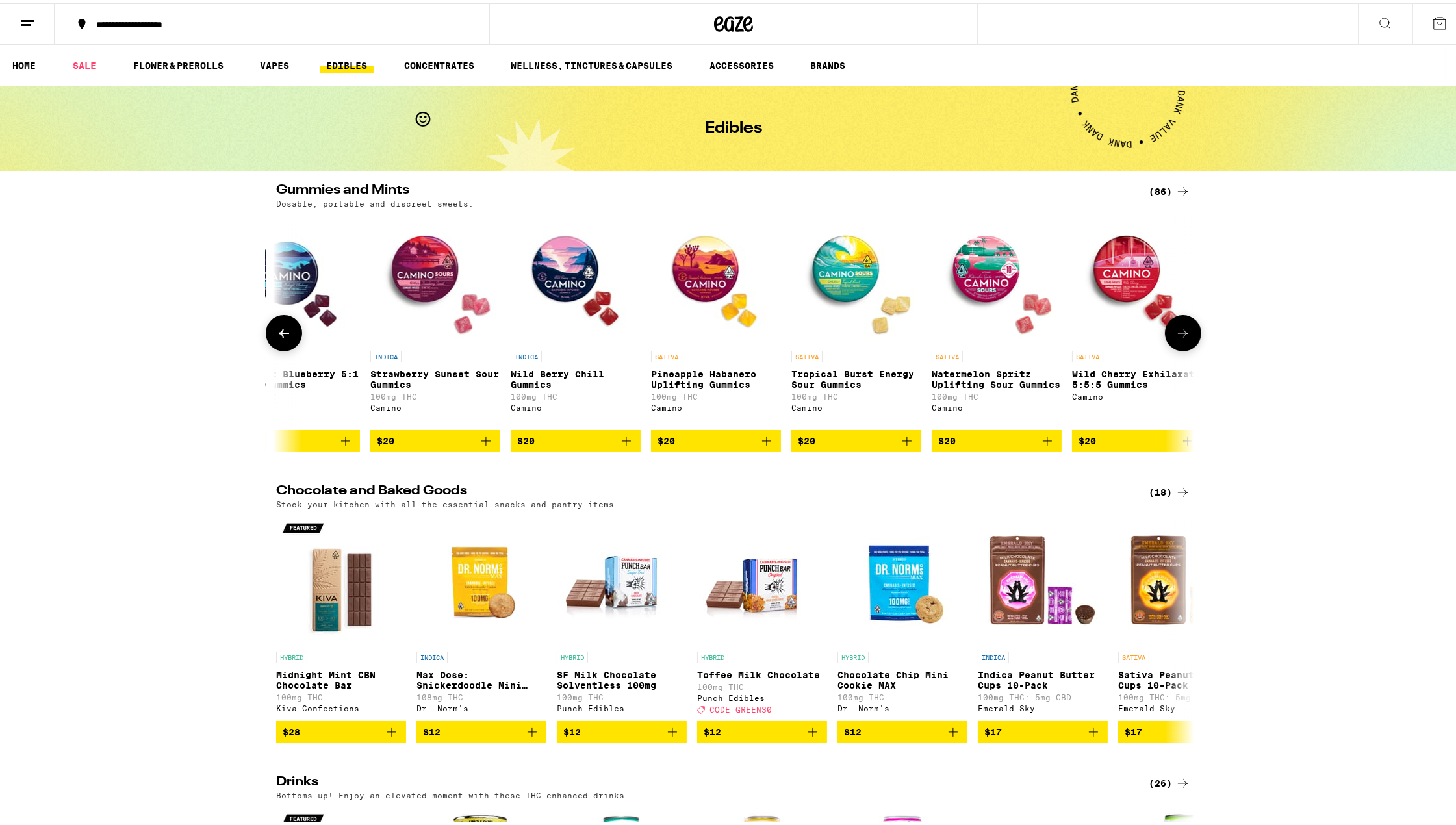
scroll to position [0, 6369]
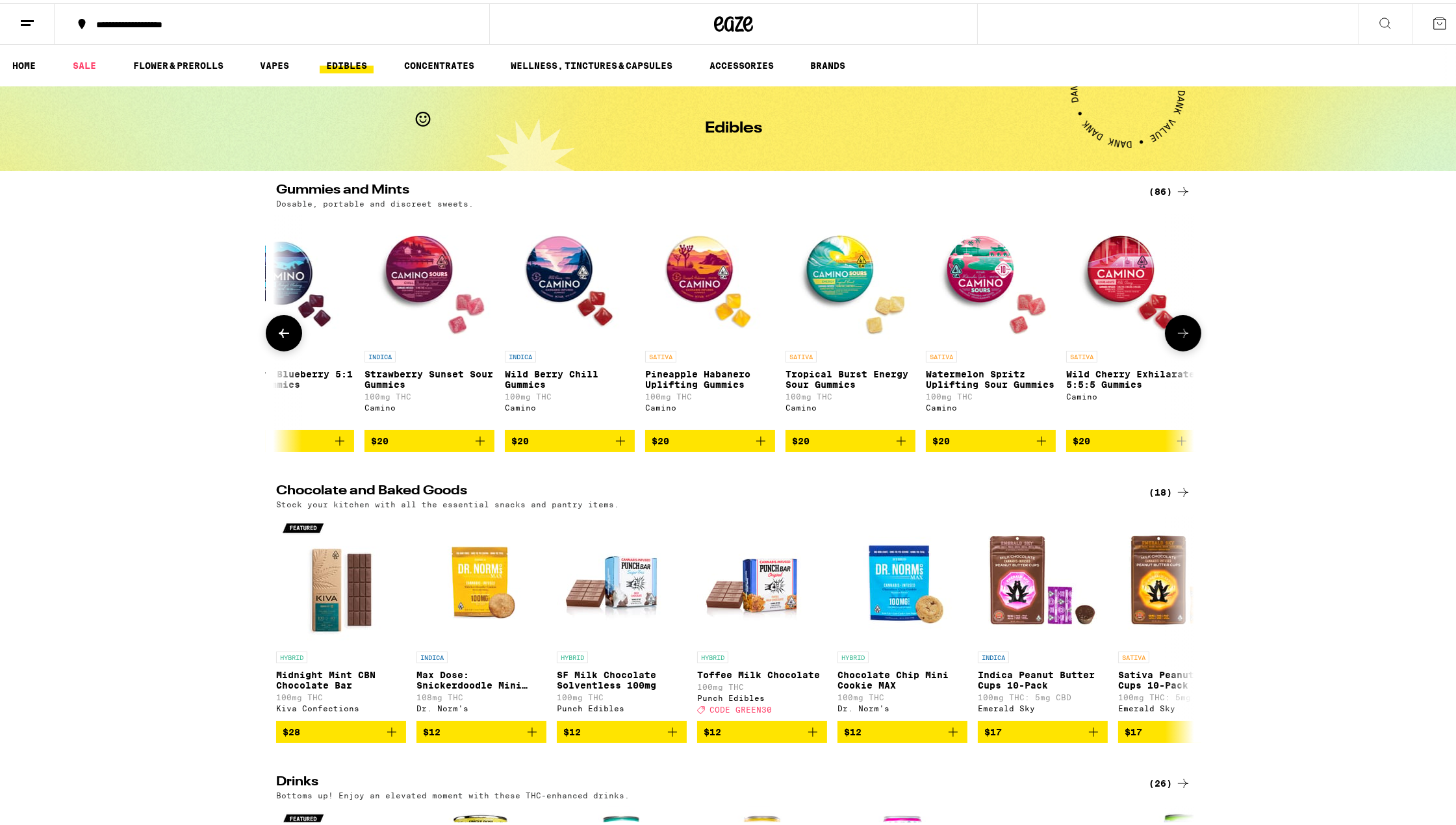
click at [293, 383] on p "Midnight Blueberry 5:1 Sleep Gummies" at bounding box center [289, 377] width 130 height 21
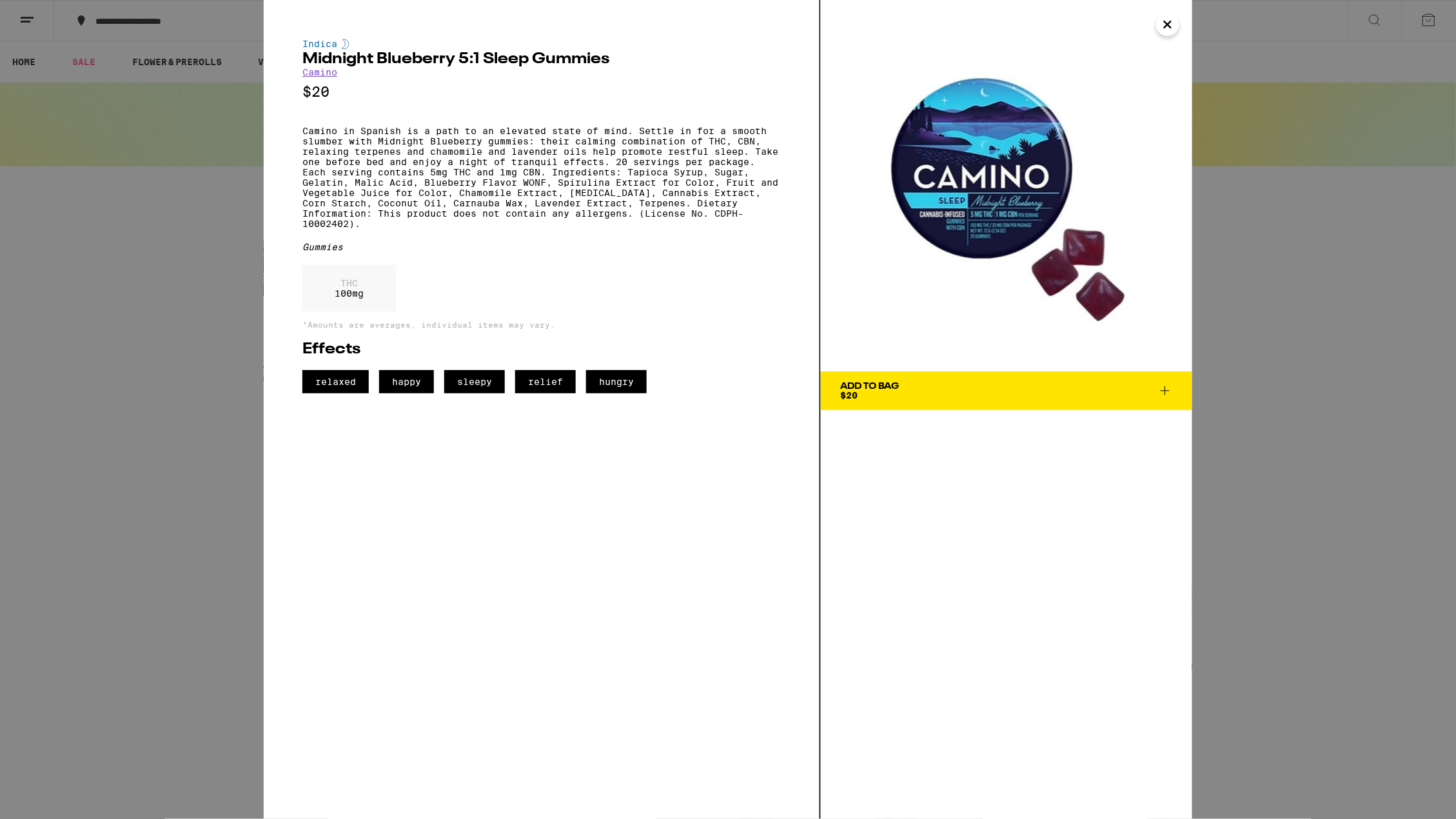
click at [1154, 389] on span "Add To Bag $20" at bounding box center [1007, 391] width 333 height 18
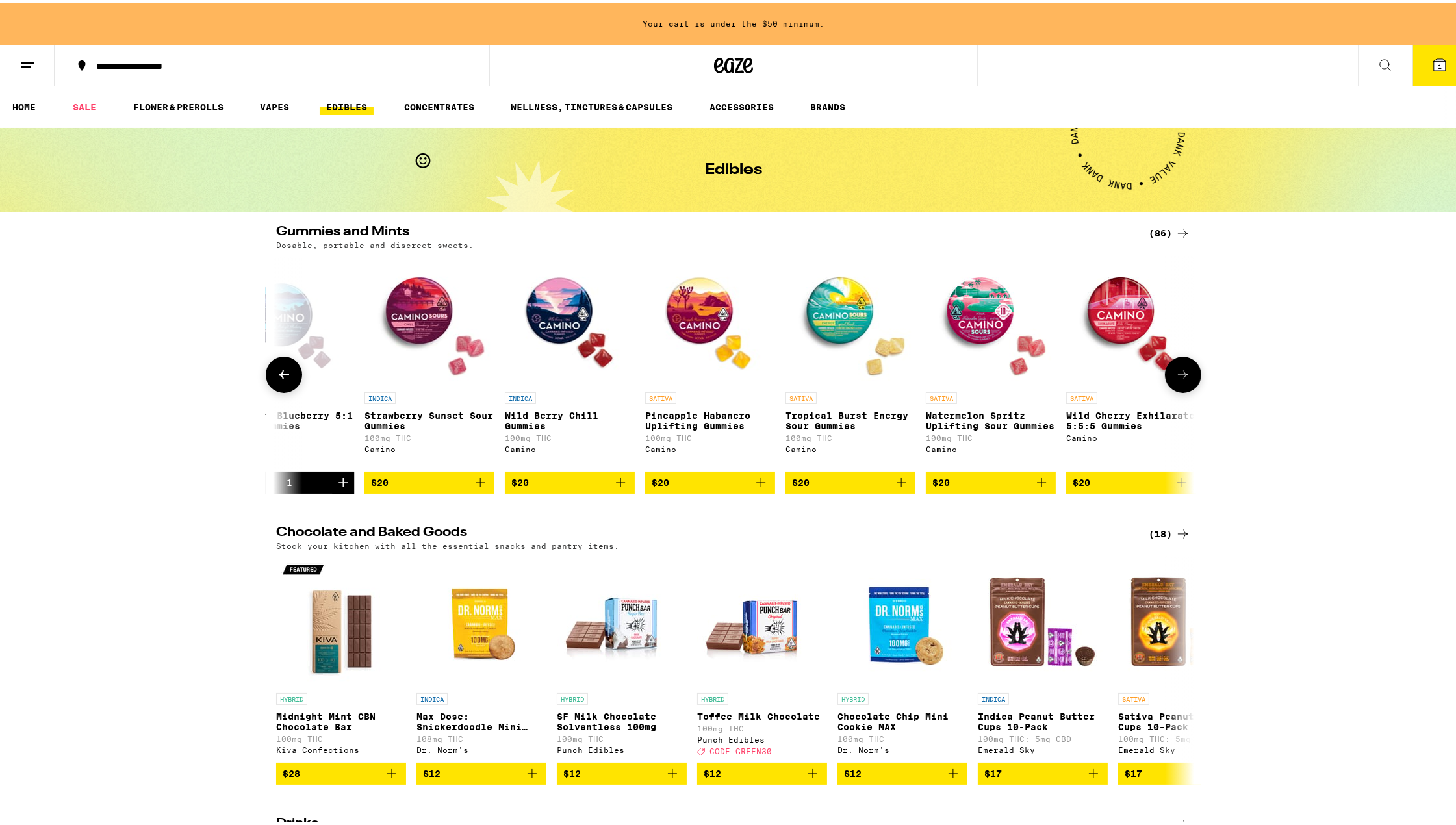
click at [697, 425] on p "Pineapple Habanero Uplifting Gummies" at bounding box center [710, 418] width 130 height 21
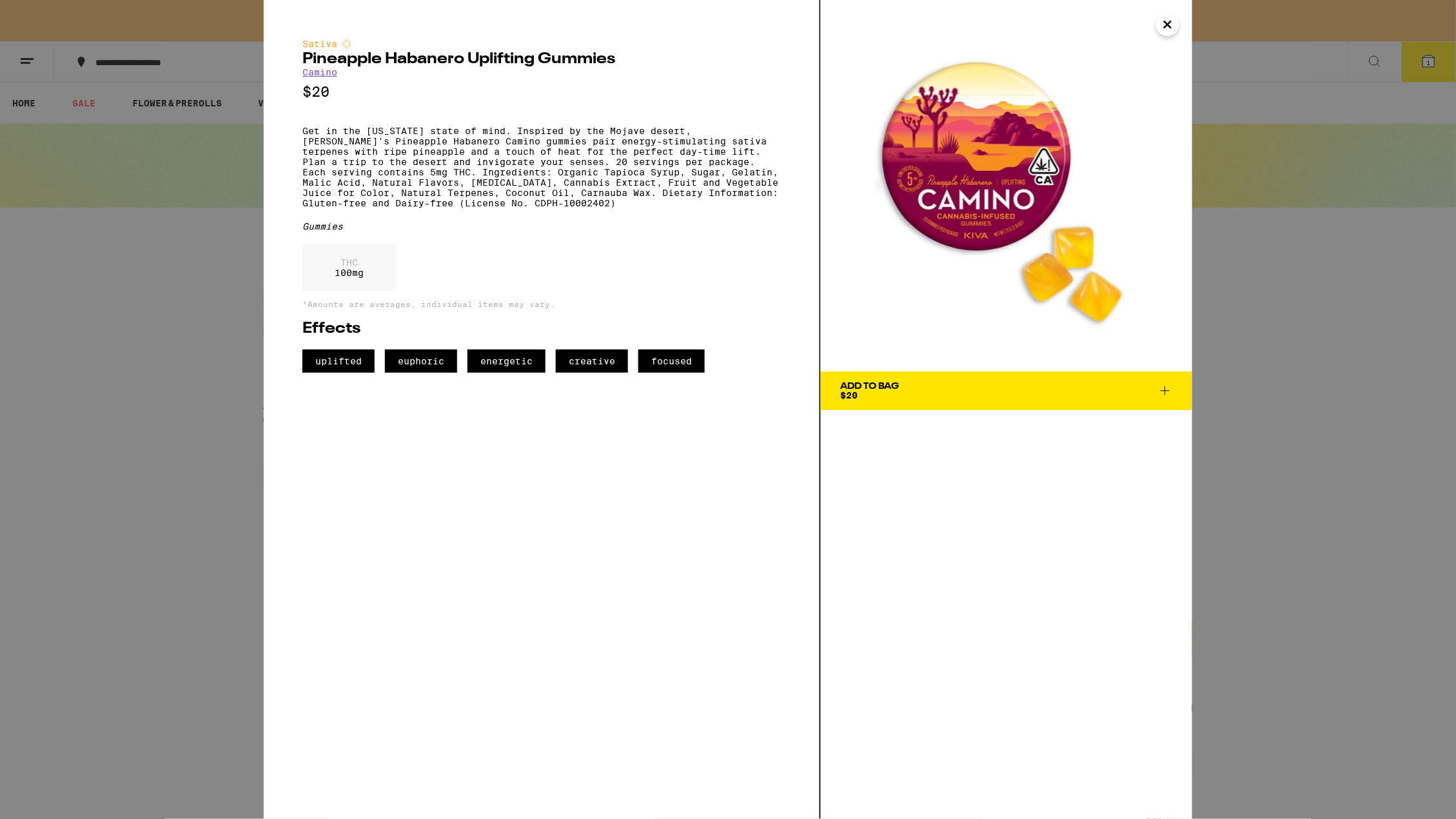
click at [1174, 29] on icon "Close" at bounding box center [1168, 25] width 16 height 19
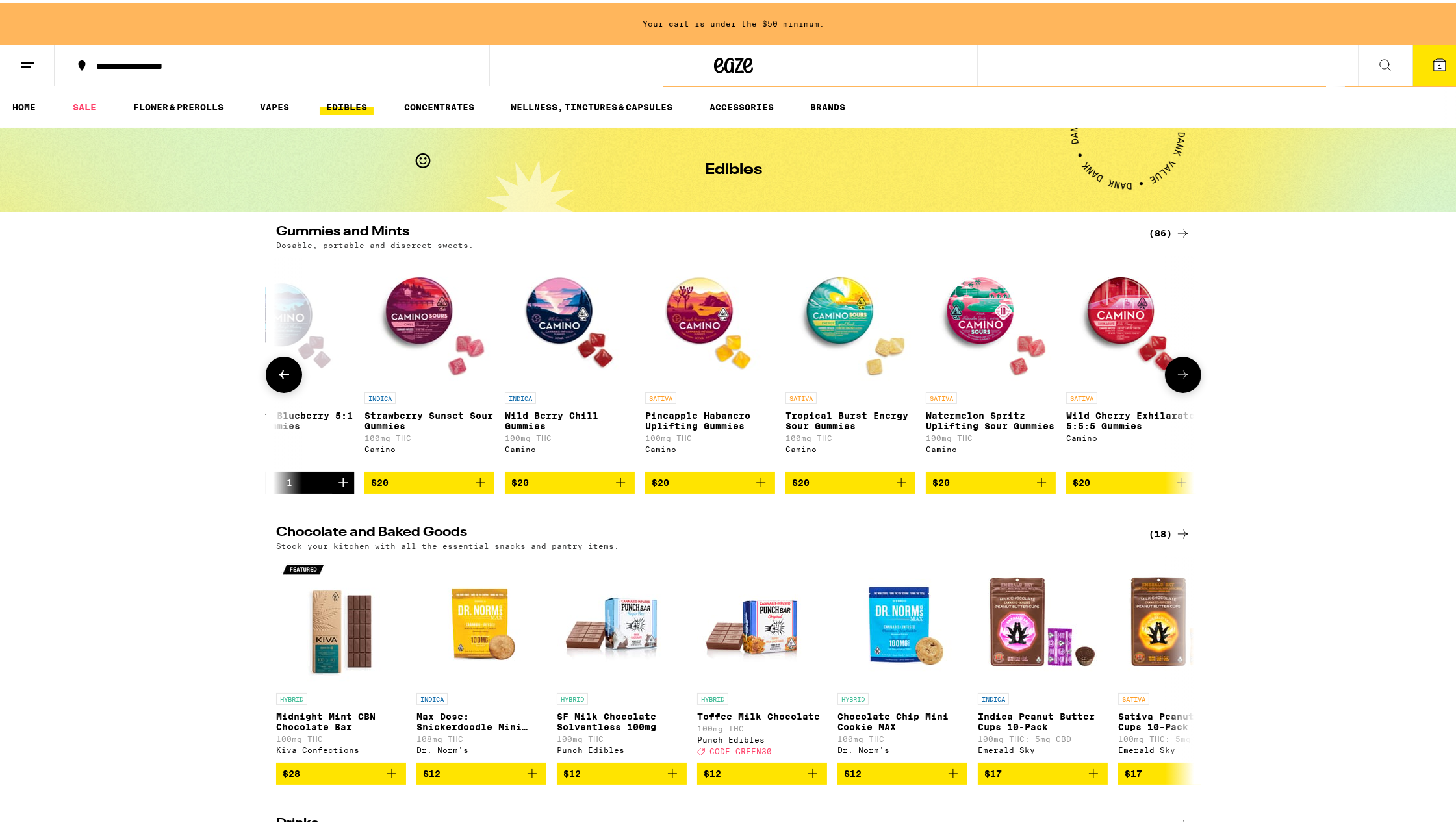
click at [859, 423] on p "Tropical Burst Energy Sour Gummies" at bounding box center [851, 418] width 130 height 21
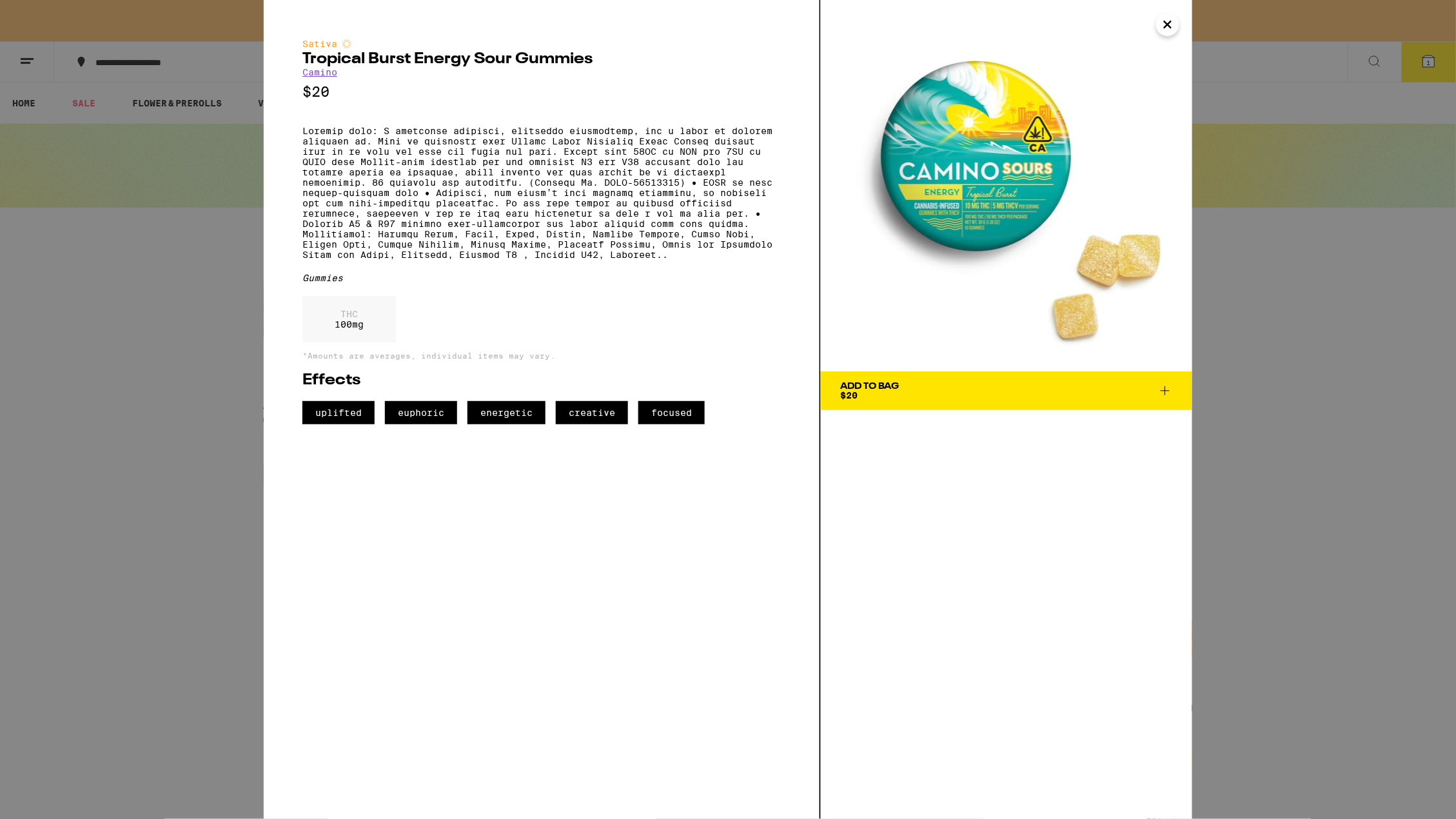
click at [1162, 385] on icon at bounding box center [1165, 390] width 16 height 16
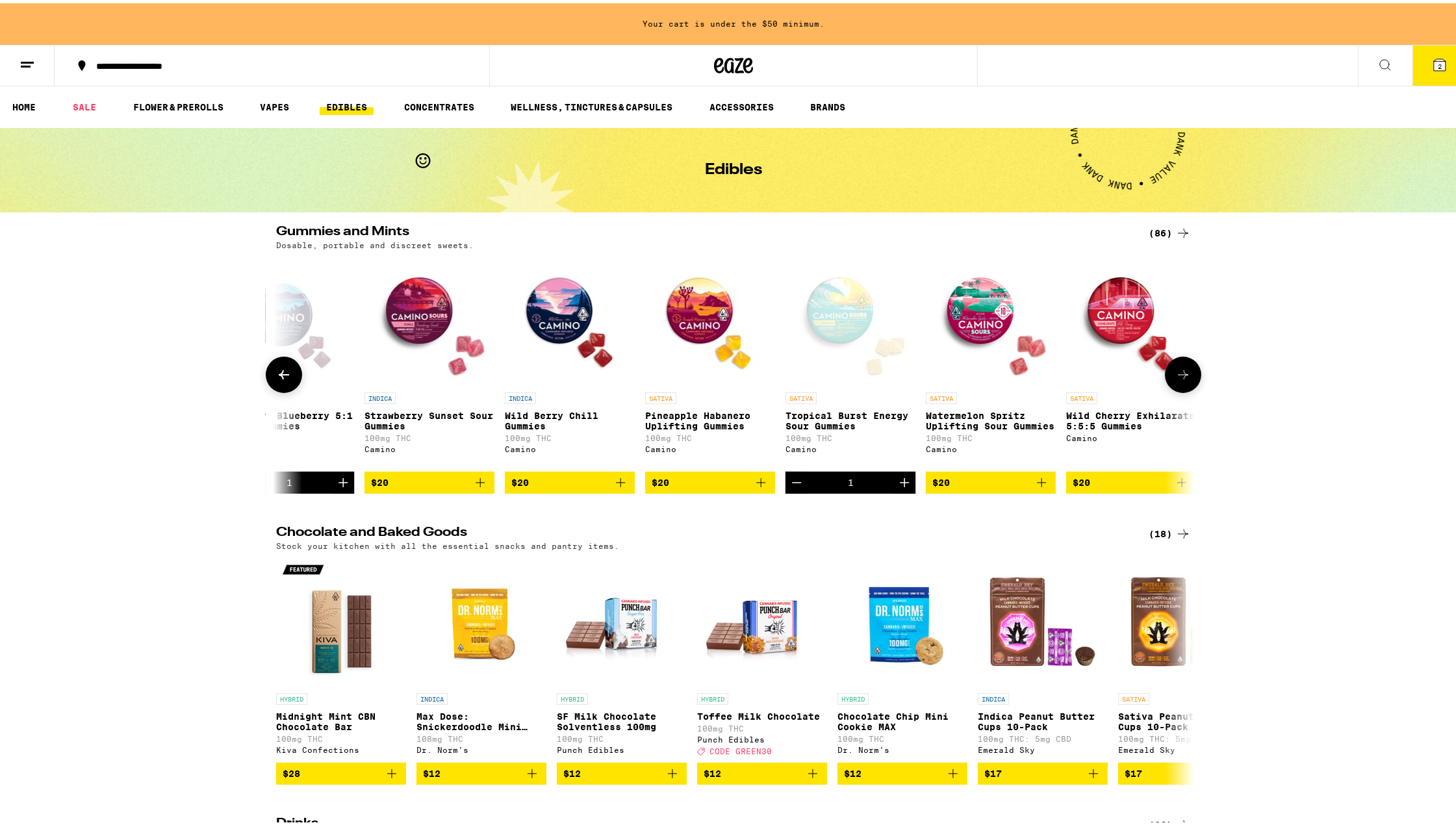
click at [974, 327] on img "Open page for Watermelon Spritz Uplifting Sour Gummies from Camino" at bounding box center [991, 318] width 130 height 130
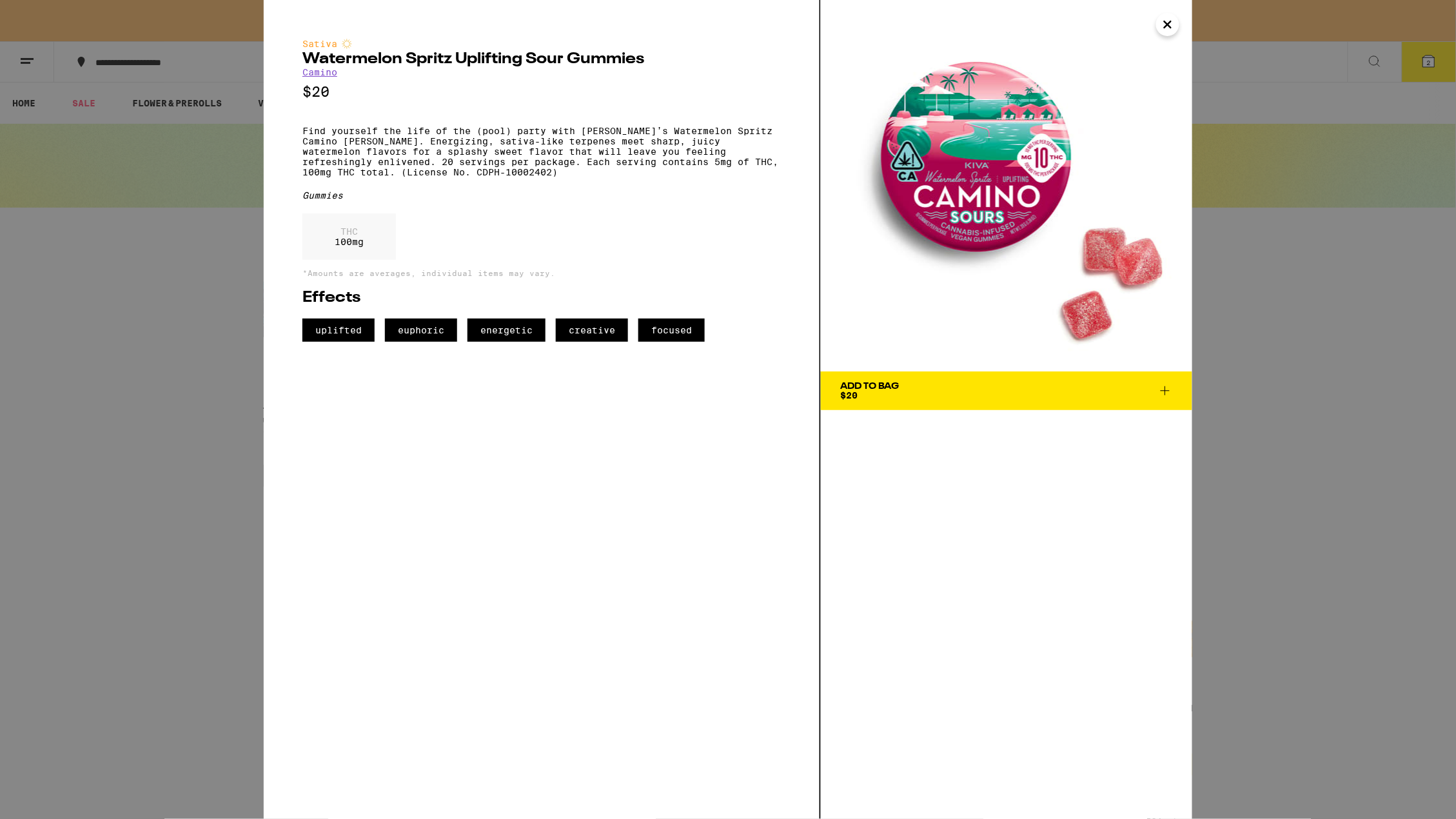
click at [1167, 386] on icon at bounding box center [1165, 390] width 16 height 16
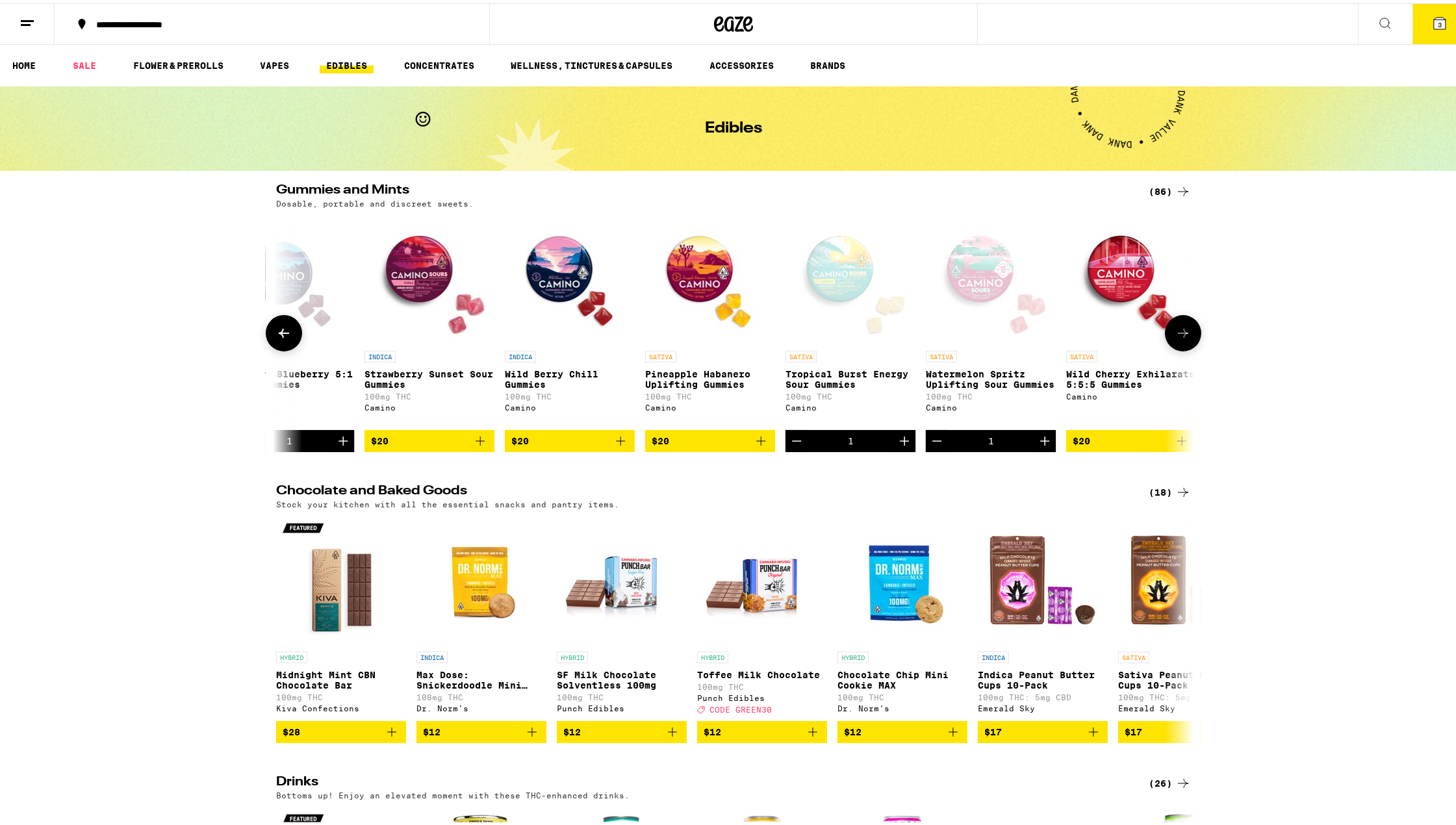
click at [1188, 336] on button at bounding box center [1184, 330] width 36 height 36
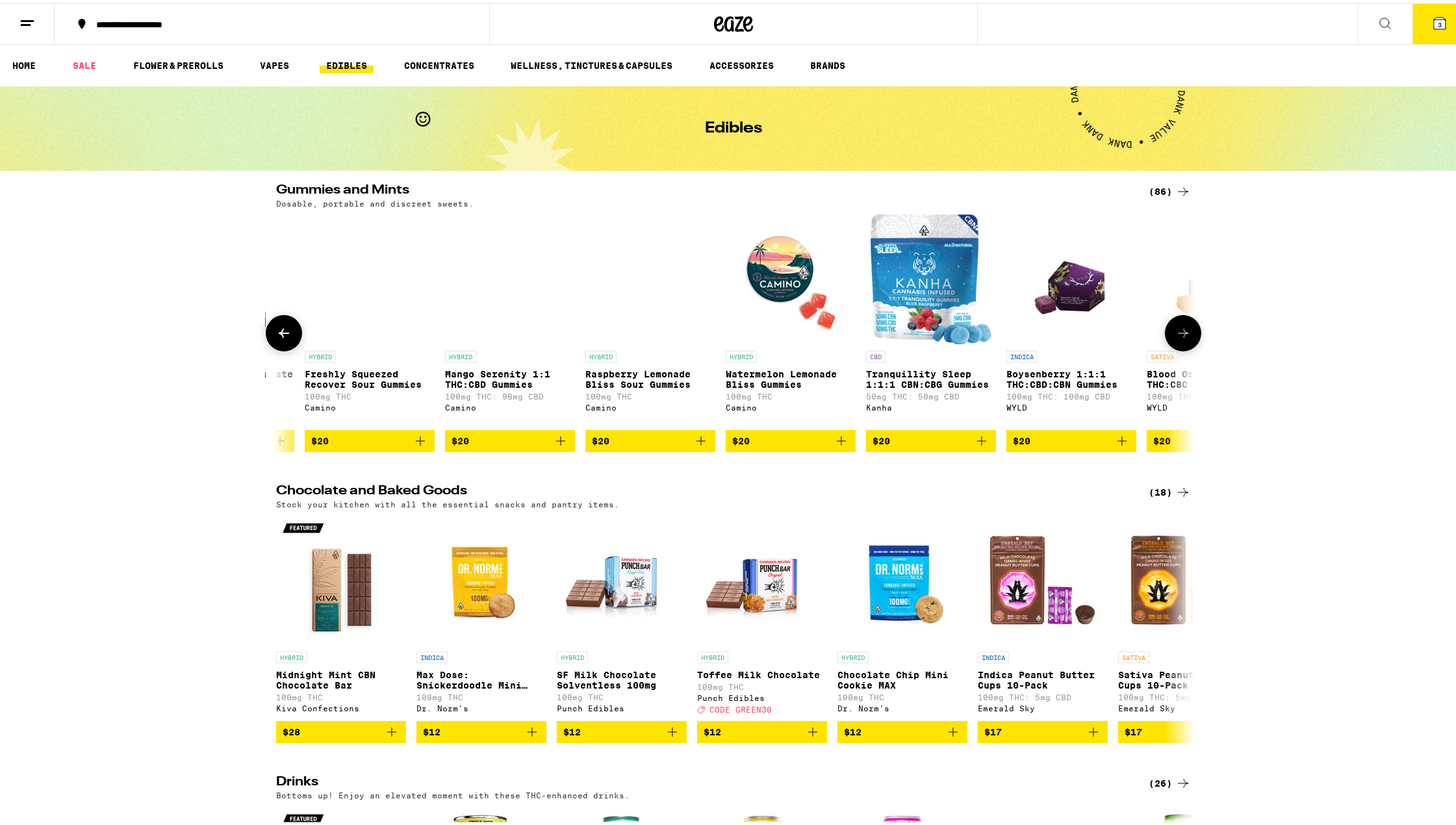
scroll to position [0, 7278]
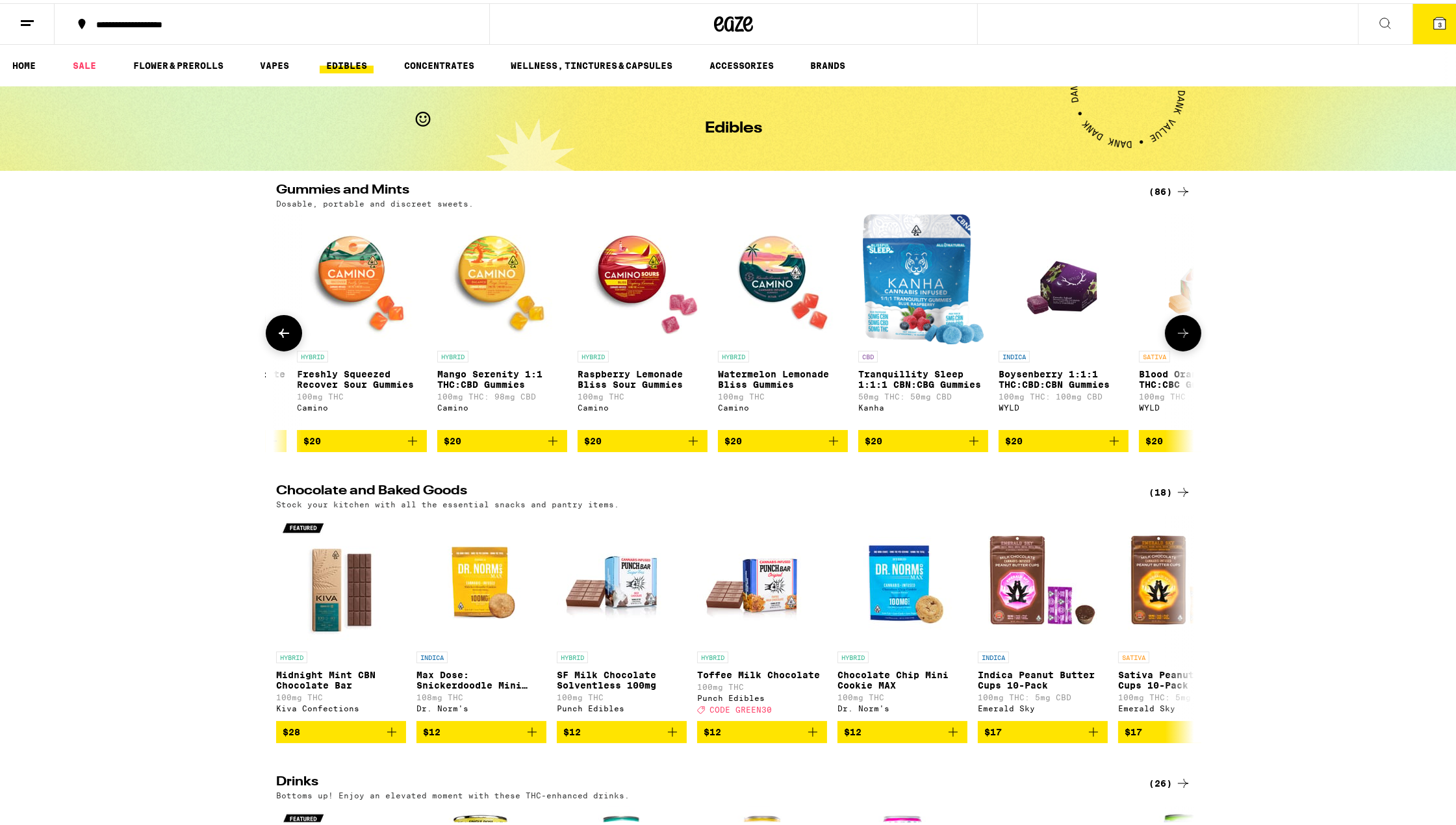
click at [755, 386] on p "Watermelon Lemonade Bliss Gummies" at bounding box center [783, 377] width 130 height 21
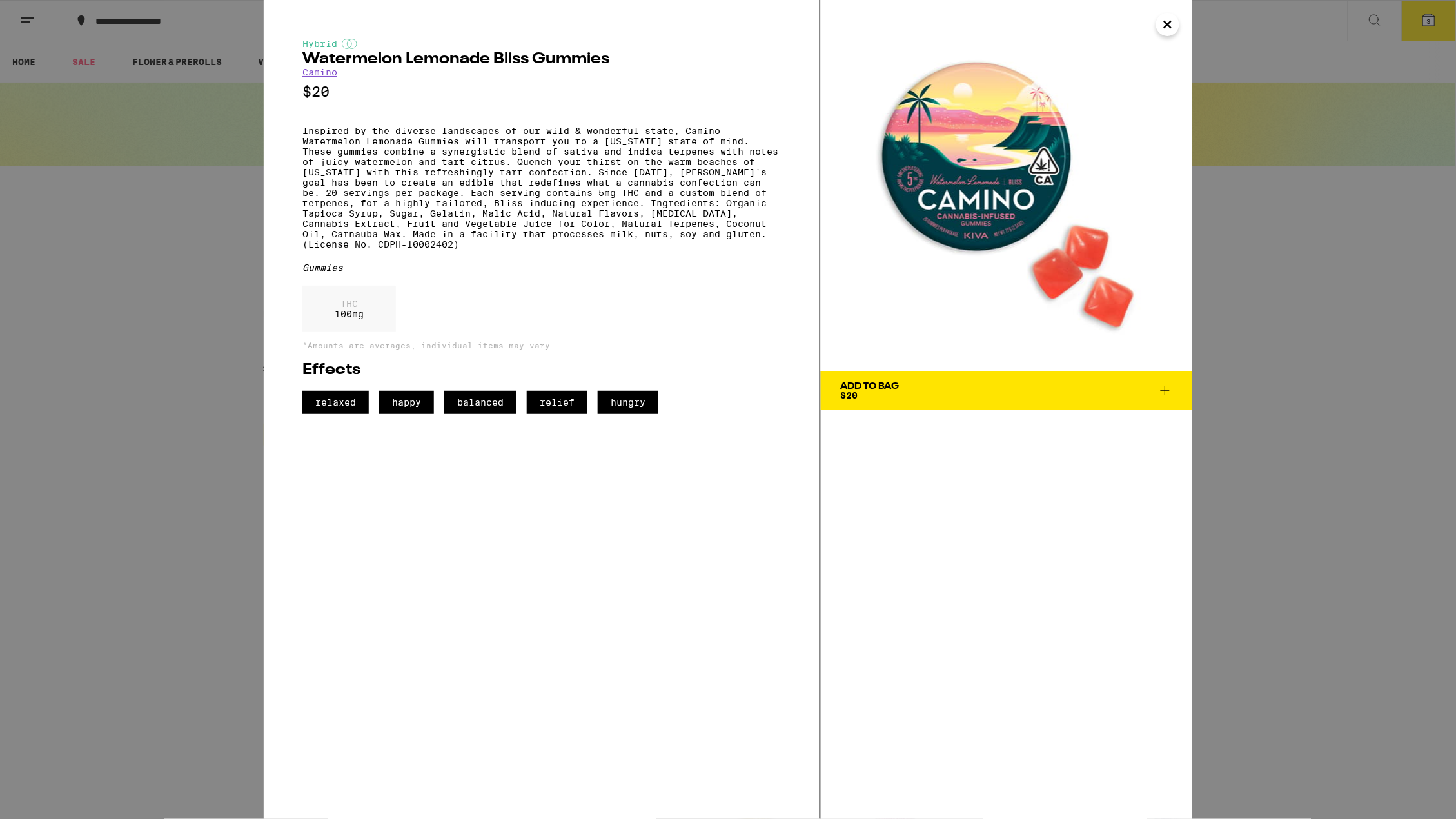
click at [1176, 25] on button "Close" at bounding box center [1168, 24] width 23 height 23
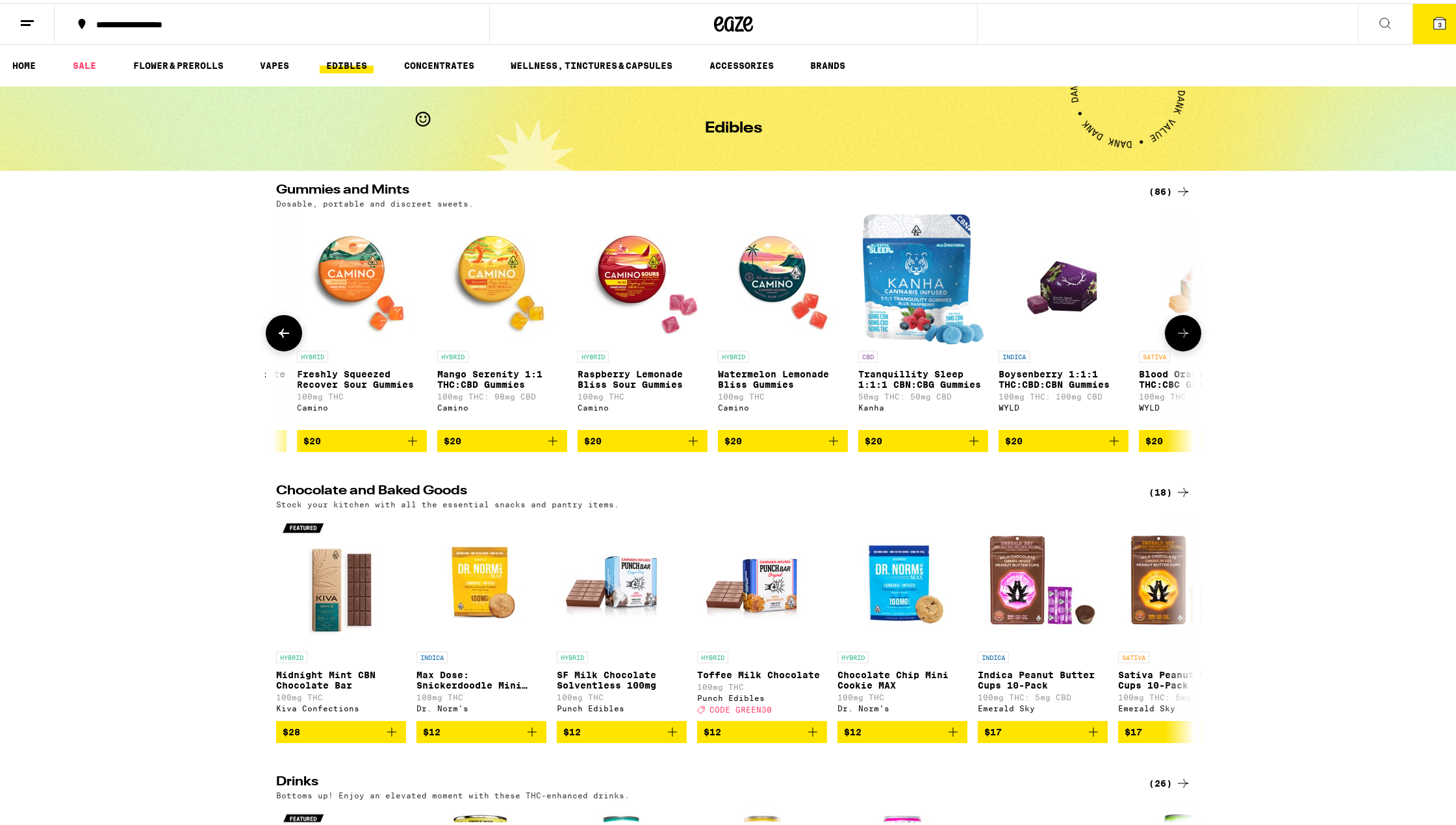
click at [891, 384] on p "Tranquillity Sleep 1:1:1 CBN:CBG Gummies" at bounding box center [923, 377] width 130 height 21
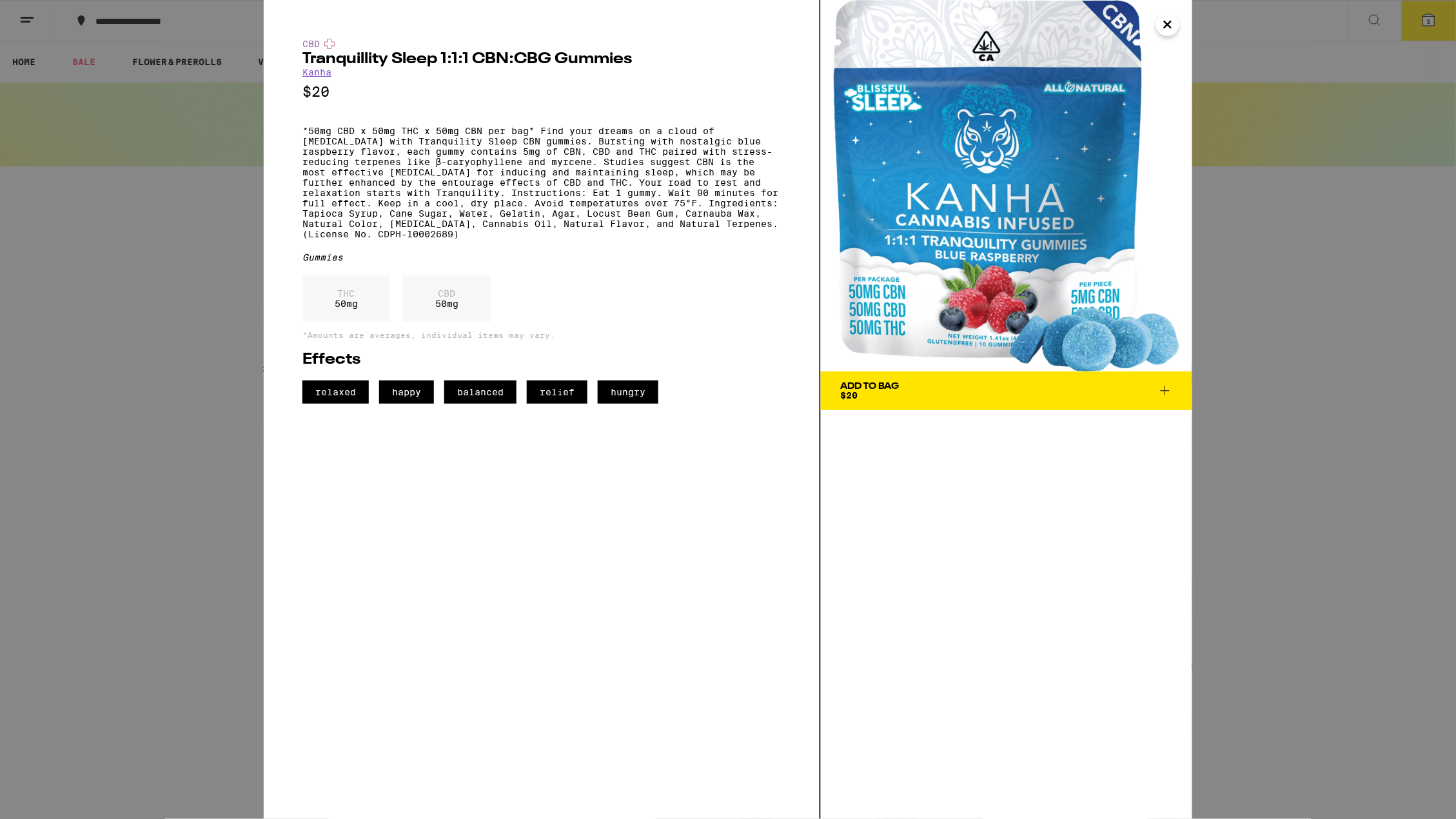
click at [1162, 387] on icon at bounding box center [1165, 390] width 16 height 16
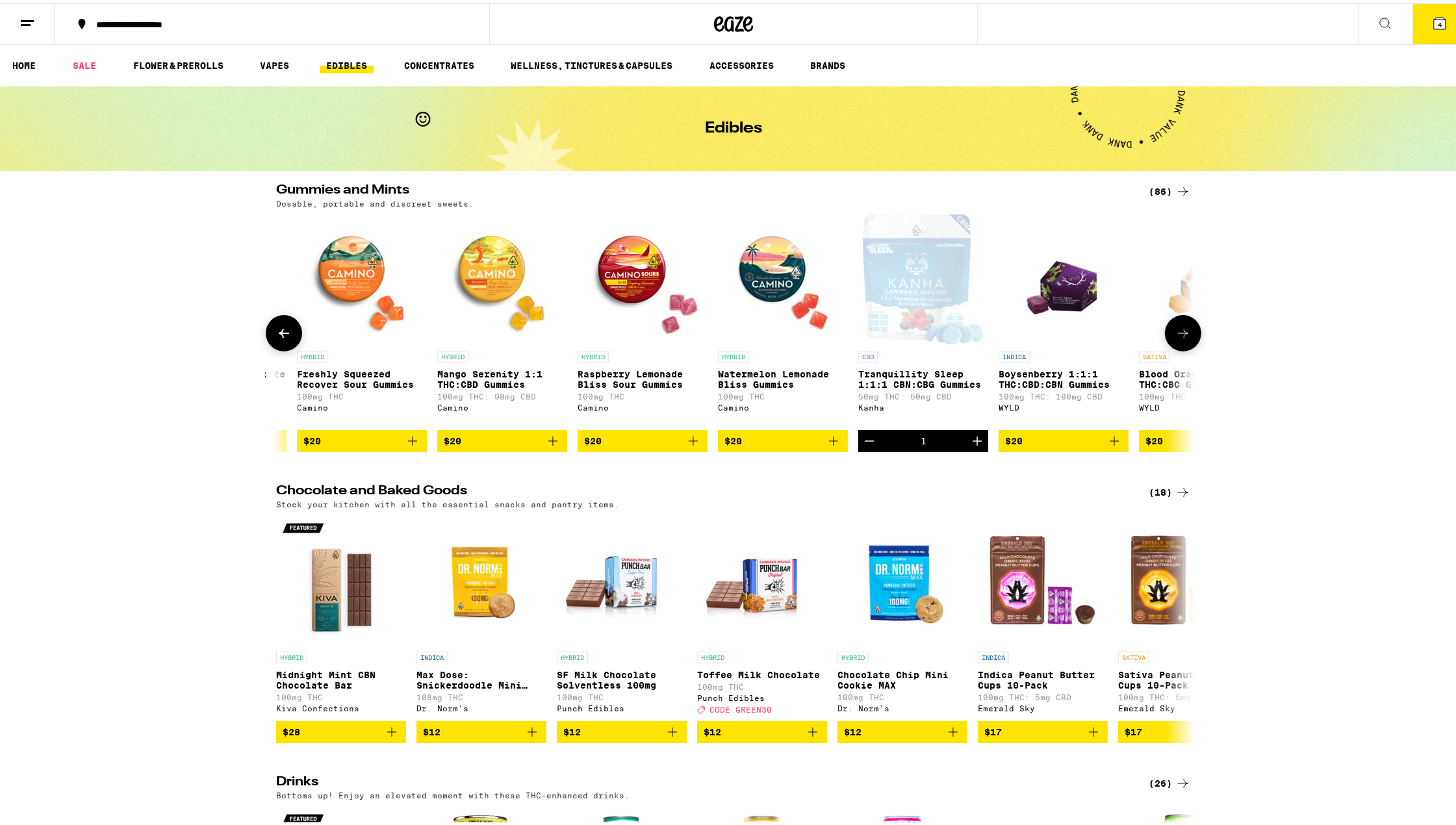
click at [1180, 331] on icon at bounding box center [1184, 330] width 16 height 16
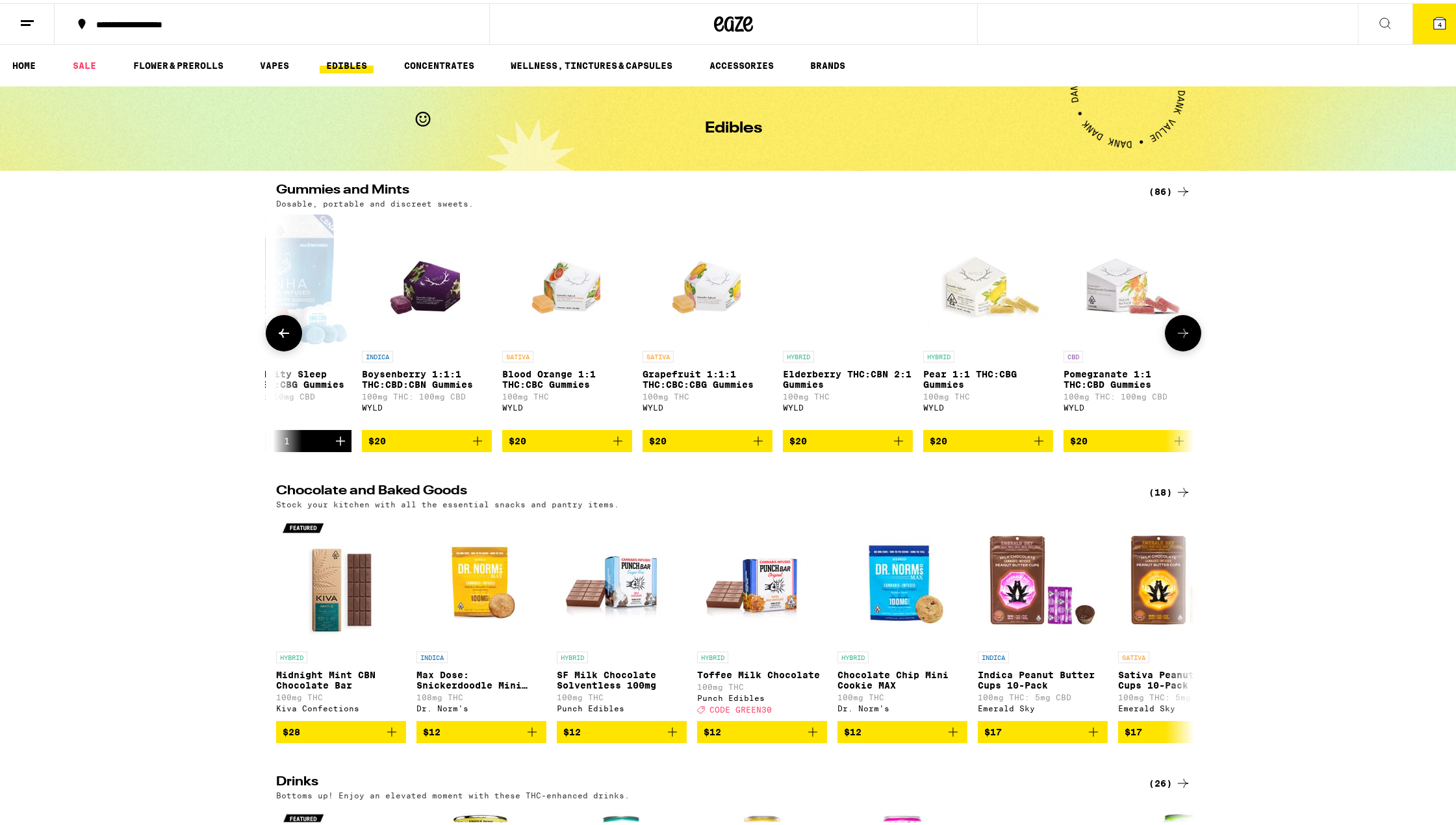
scroll to position [0, 8188]
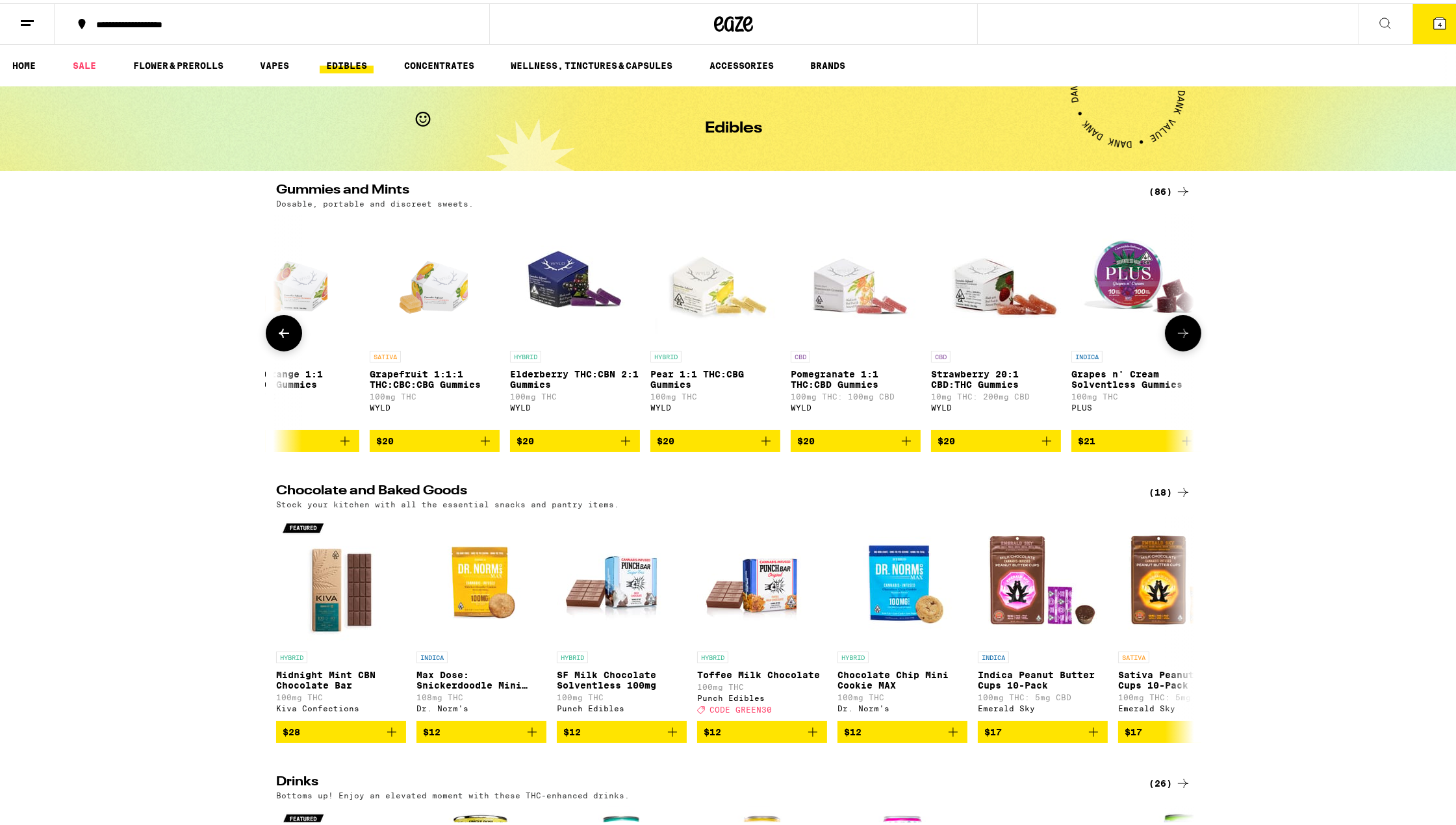
click at [1179, 331] on icon at bounding box center [1184, 330] width 11 height 9
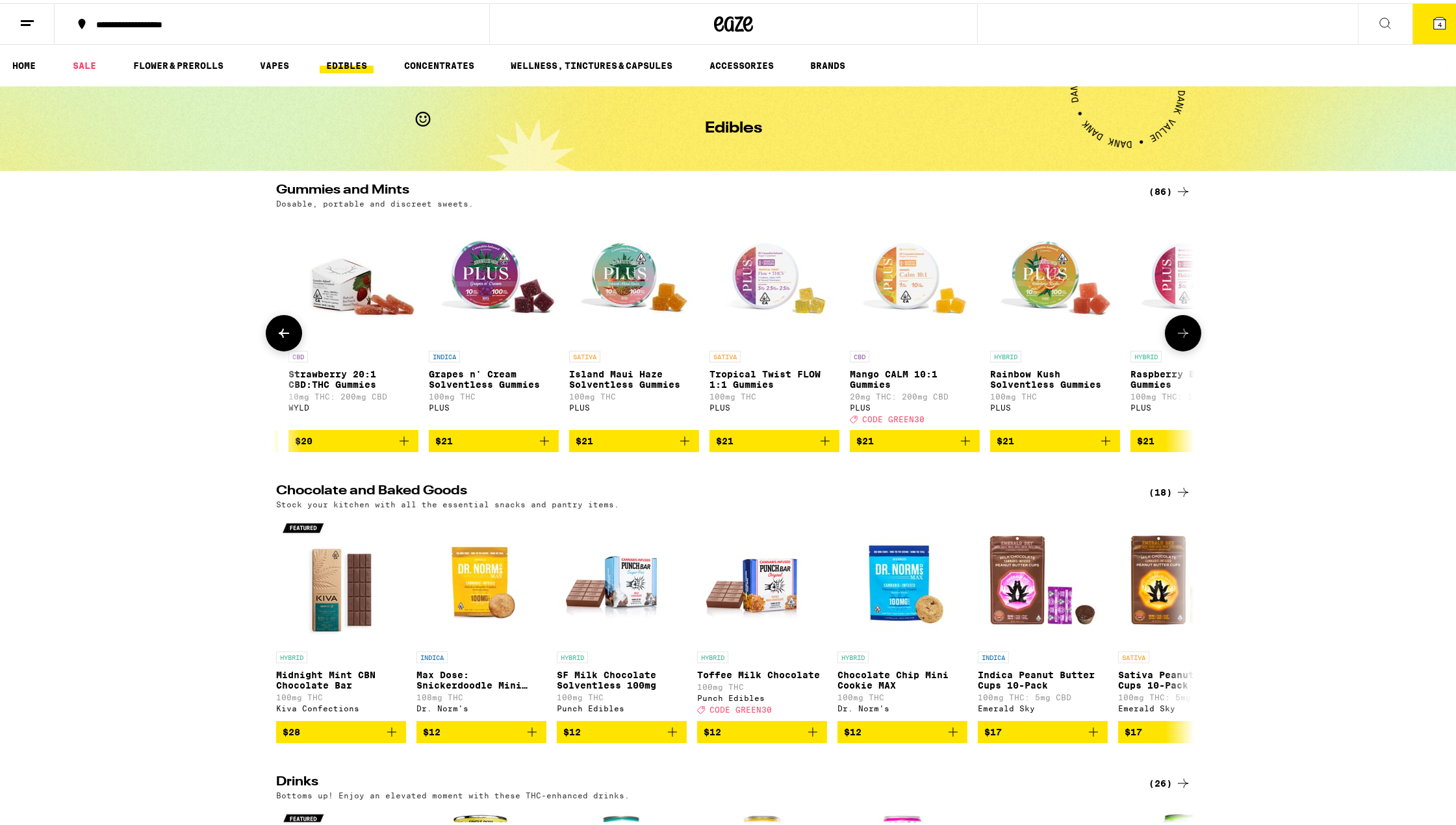
scroll to position [0, 9098]
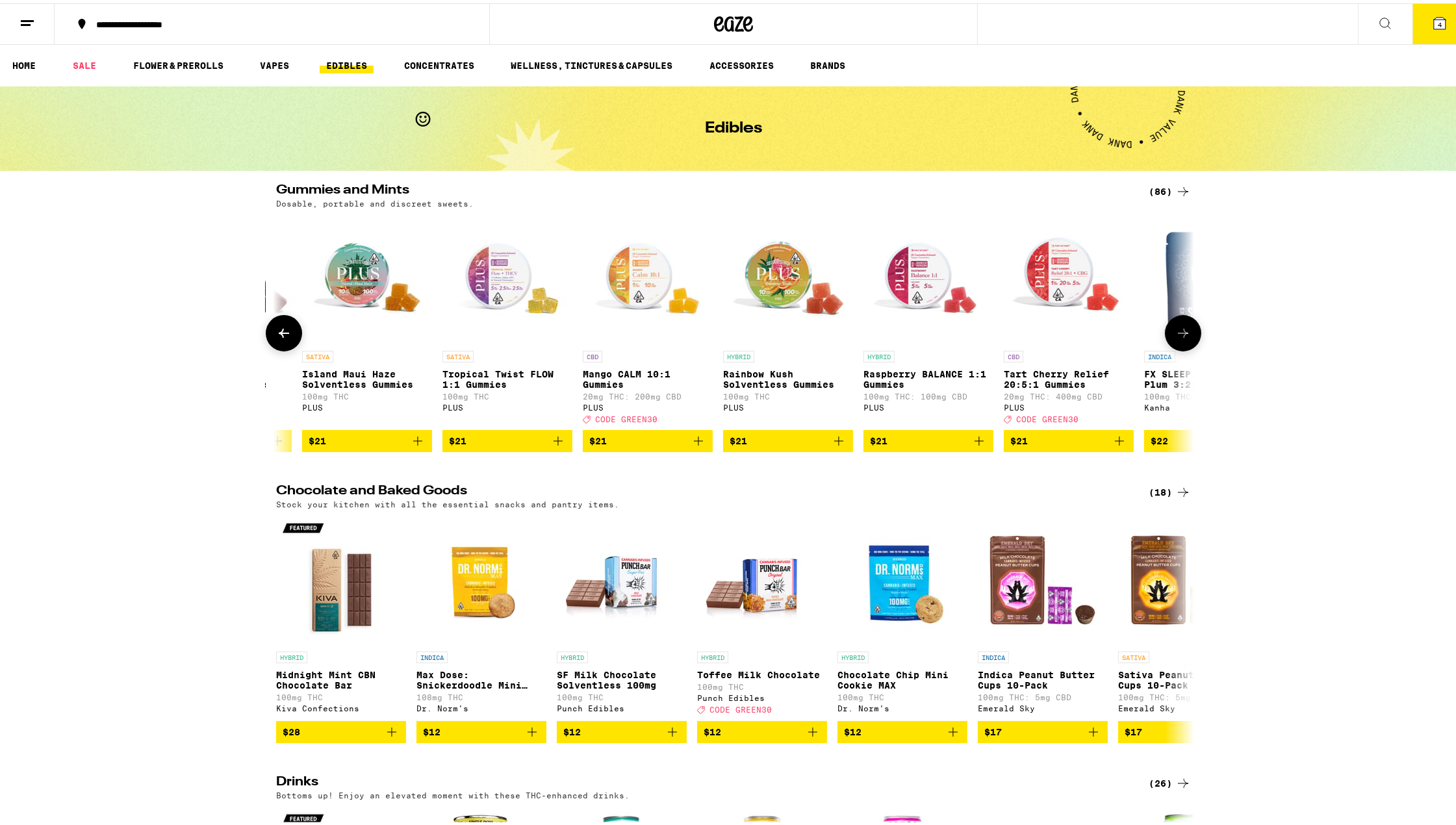
click at [1179, 331] on icon at bounding box center [1184, 330] width 11 height 9
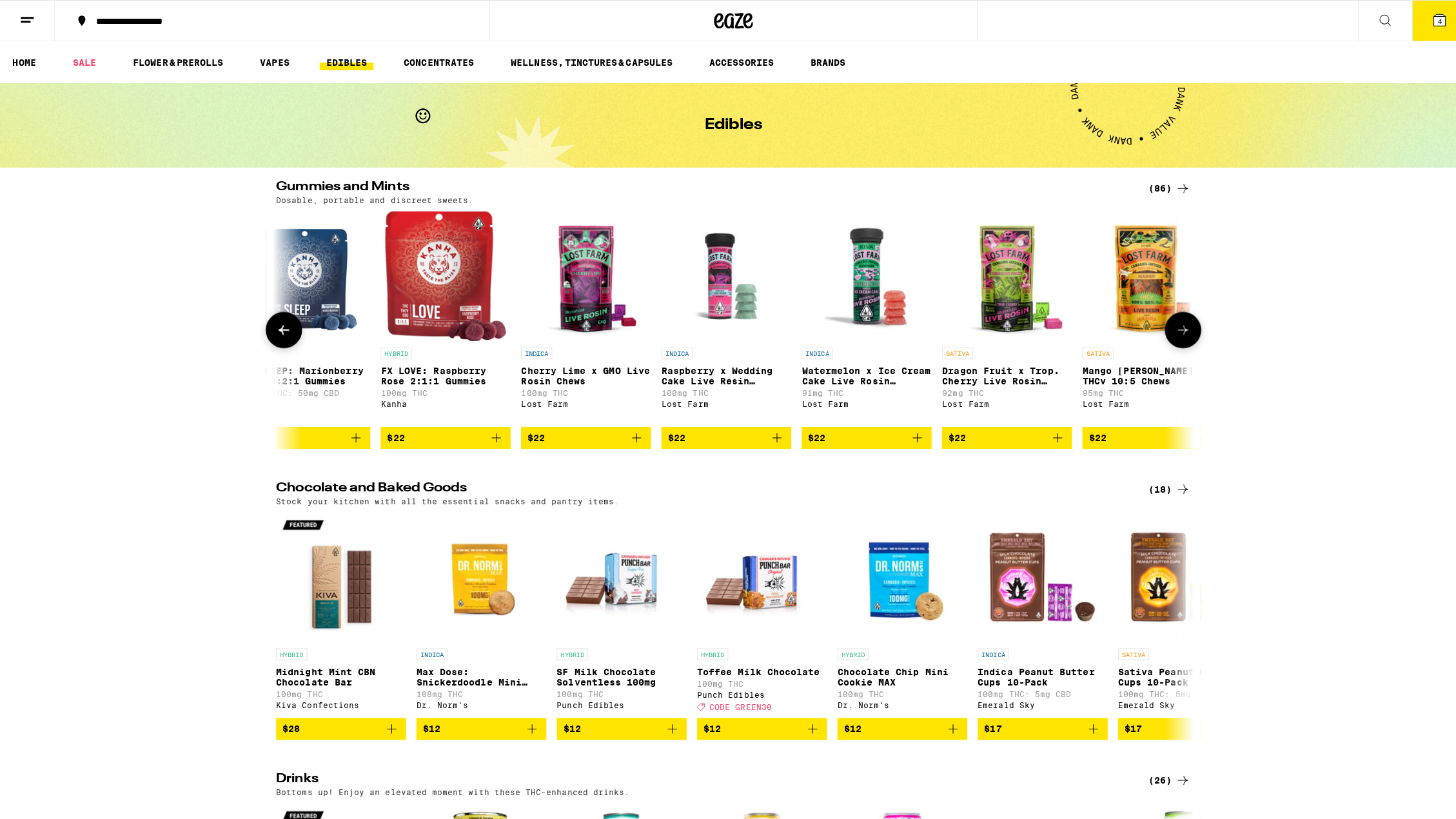
scroll to position [0, 9931]
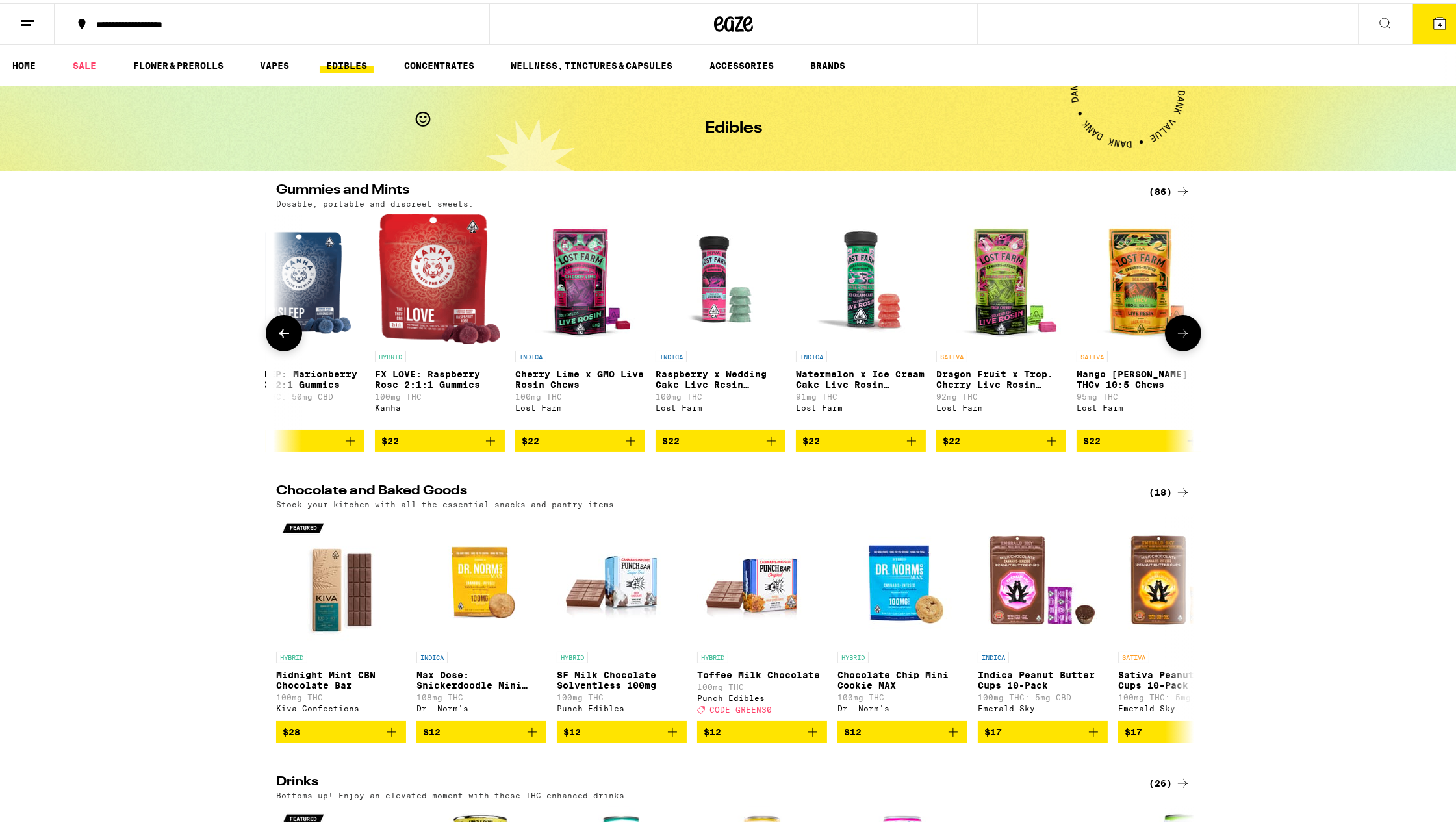
click at [311, 374] on p "FX SLEEP: Marionberry Plum 3:2:1 Gummies" at bounding box center [300, 377] width 130 height 21
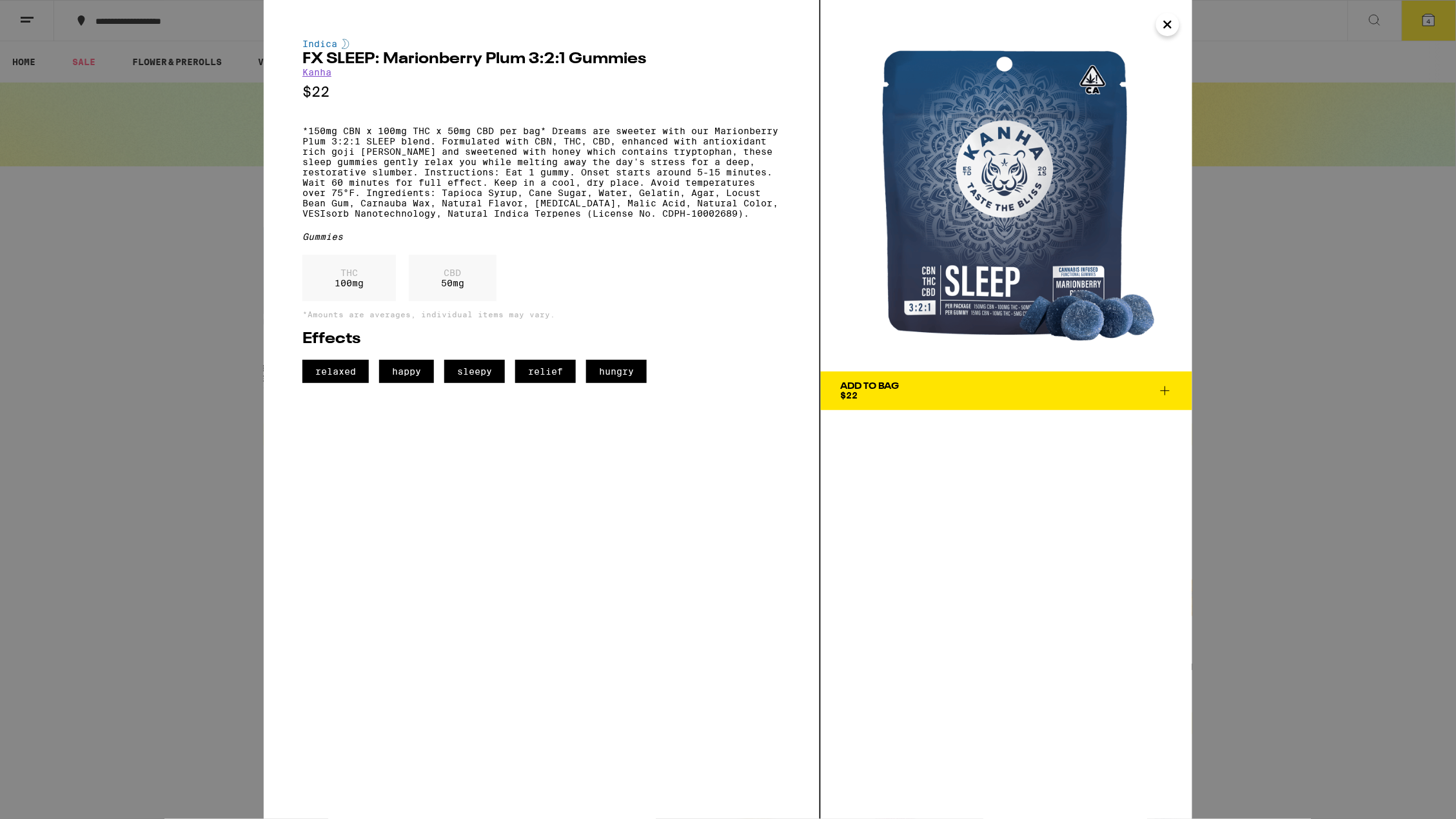
click at [1177, 24] on button "Close" at bounding box center [1168, 24] width 23 height 23
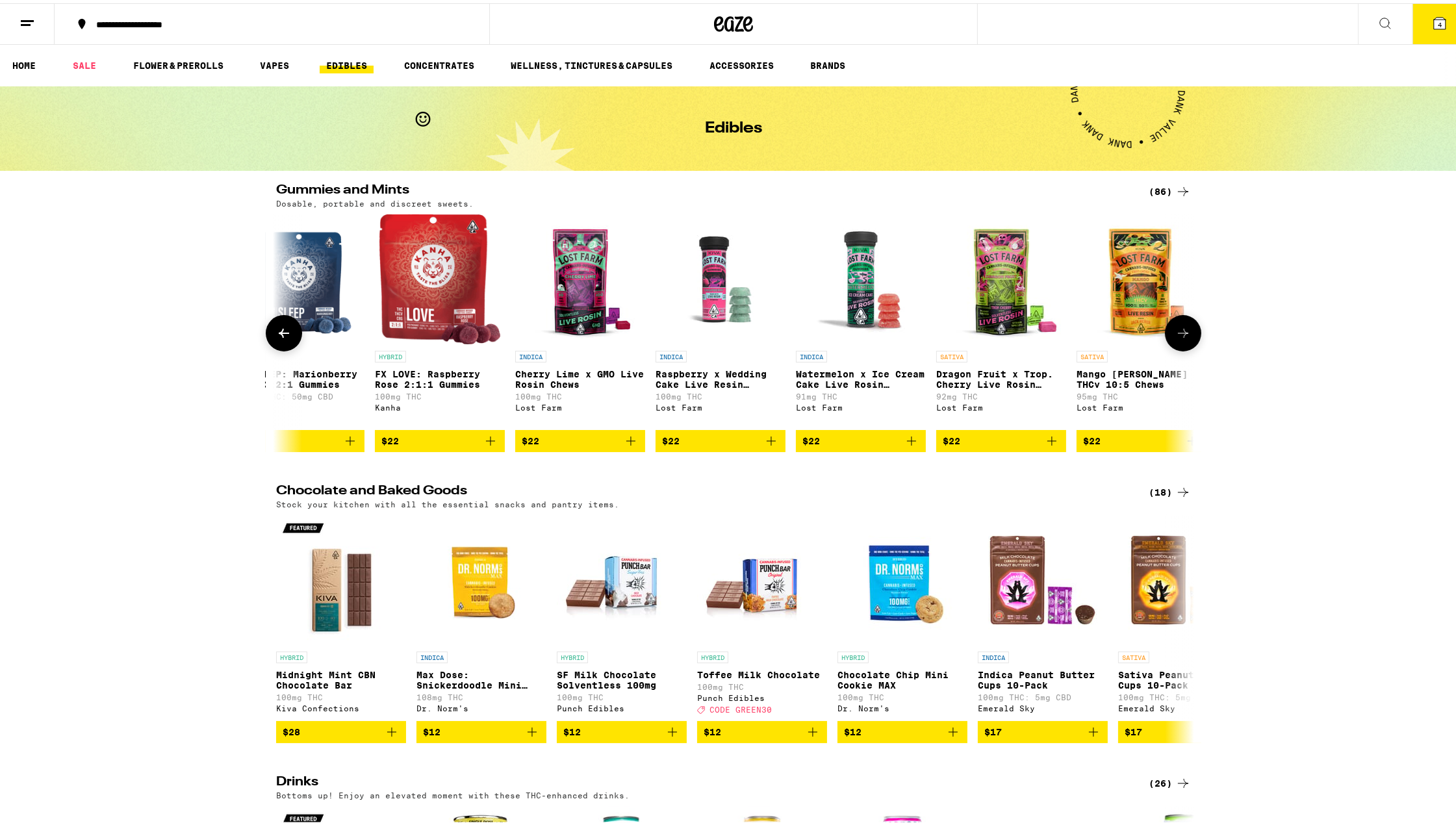
click at [408, 384] on p "FX LOVE: Raspberry Rose 2:1:1 Gummies" at bounding box center [440, 377] width 130 height 21
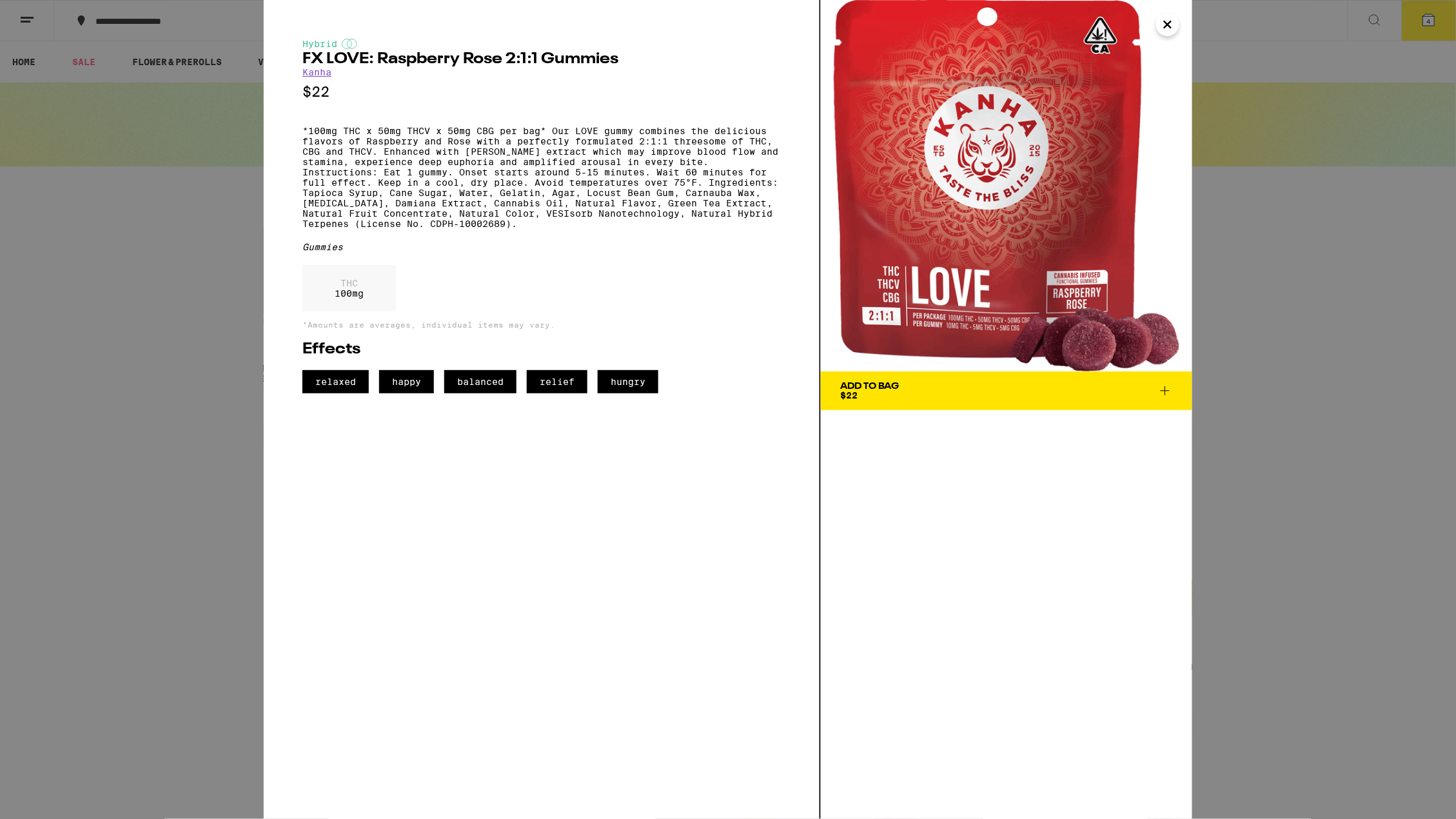
click at [1176, 389] on button "Add To Bag $22" at bounding box center [1007, 391] width 371 height 39
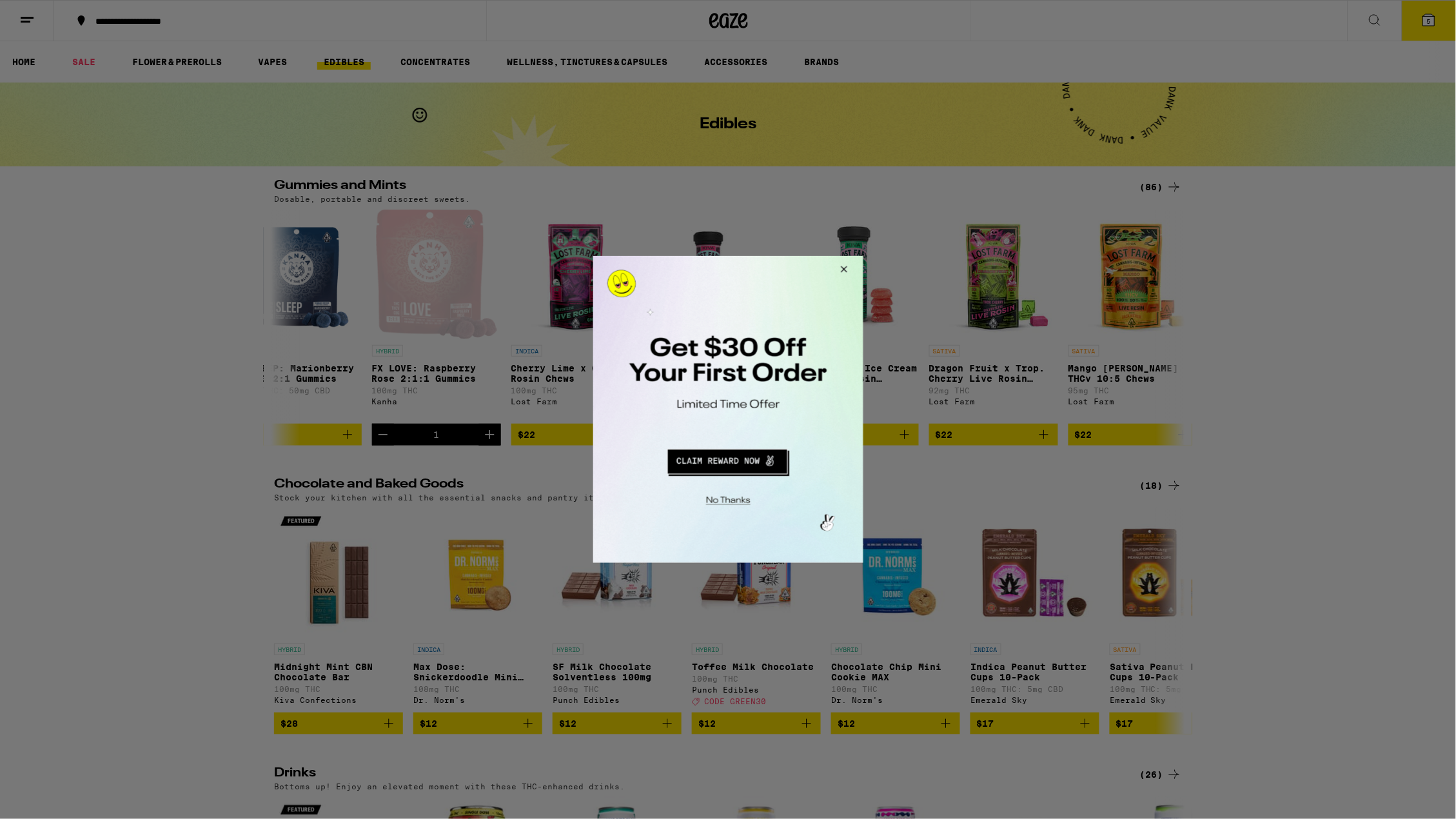
click at [732, 461] on button "Redirect to URL" at bounding box center [727, 459] width 225 height 31
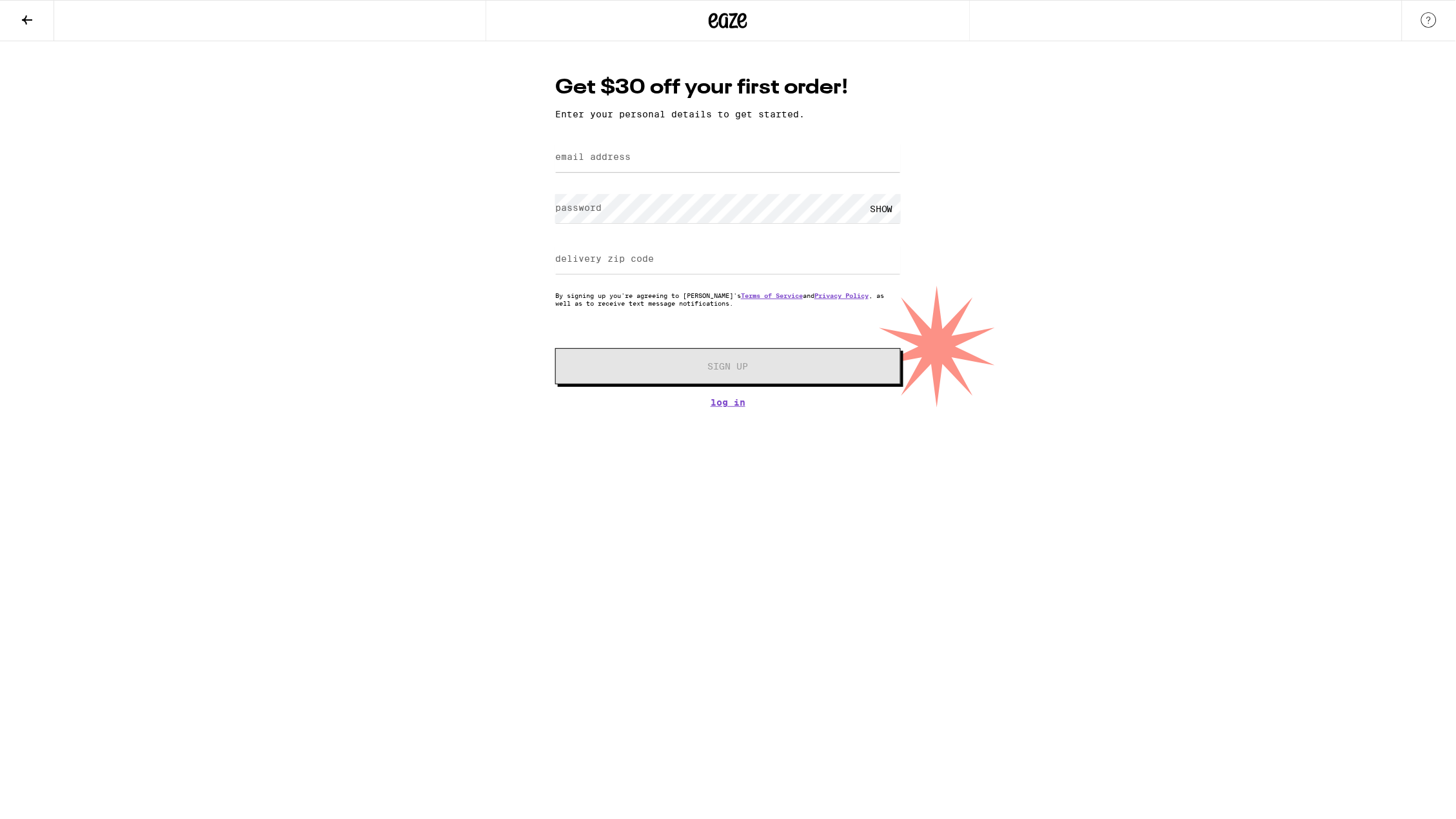
click at [554, 160] on div "Get $30 off your first order! Enter your personal details to get started. email…" at bounding box center [728, 241] width 371 height 334
click at [562, 160] on label "email address" at bounding box center [592, 157] width 76 height 10
type input "katejoyshoe@yahoo.com"
click at [592, 211] on label "password" at bounding box center [578, 208] width 46 height 10
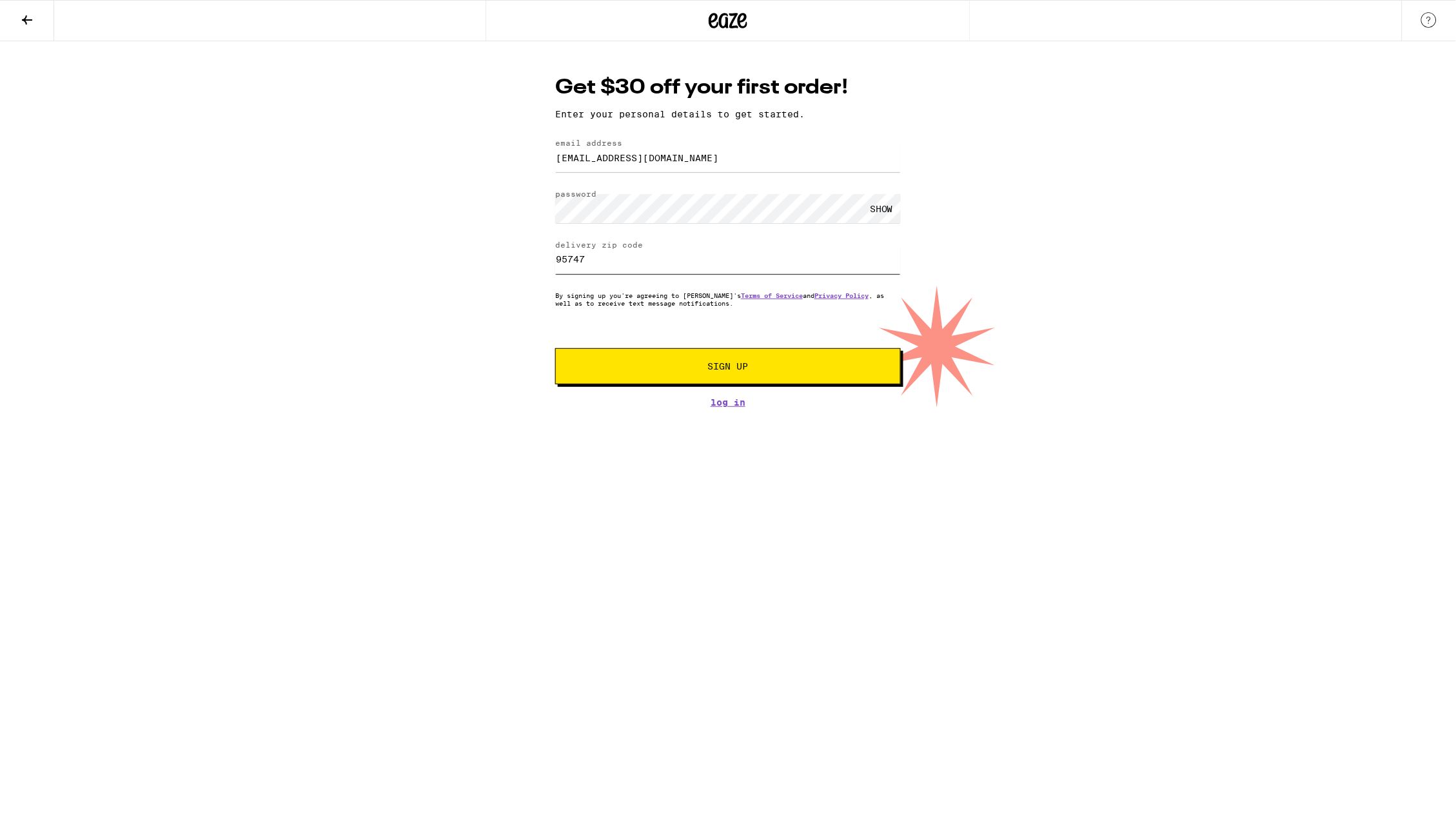
type input "95747"
click at [786, 371] on span "Sign Up" at bounding box center [728, 366] width 257 height 9
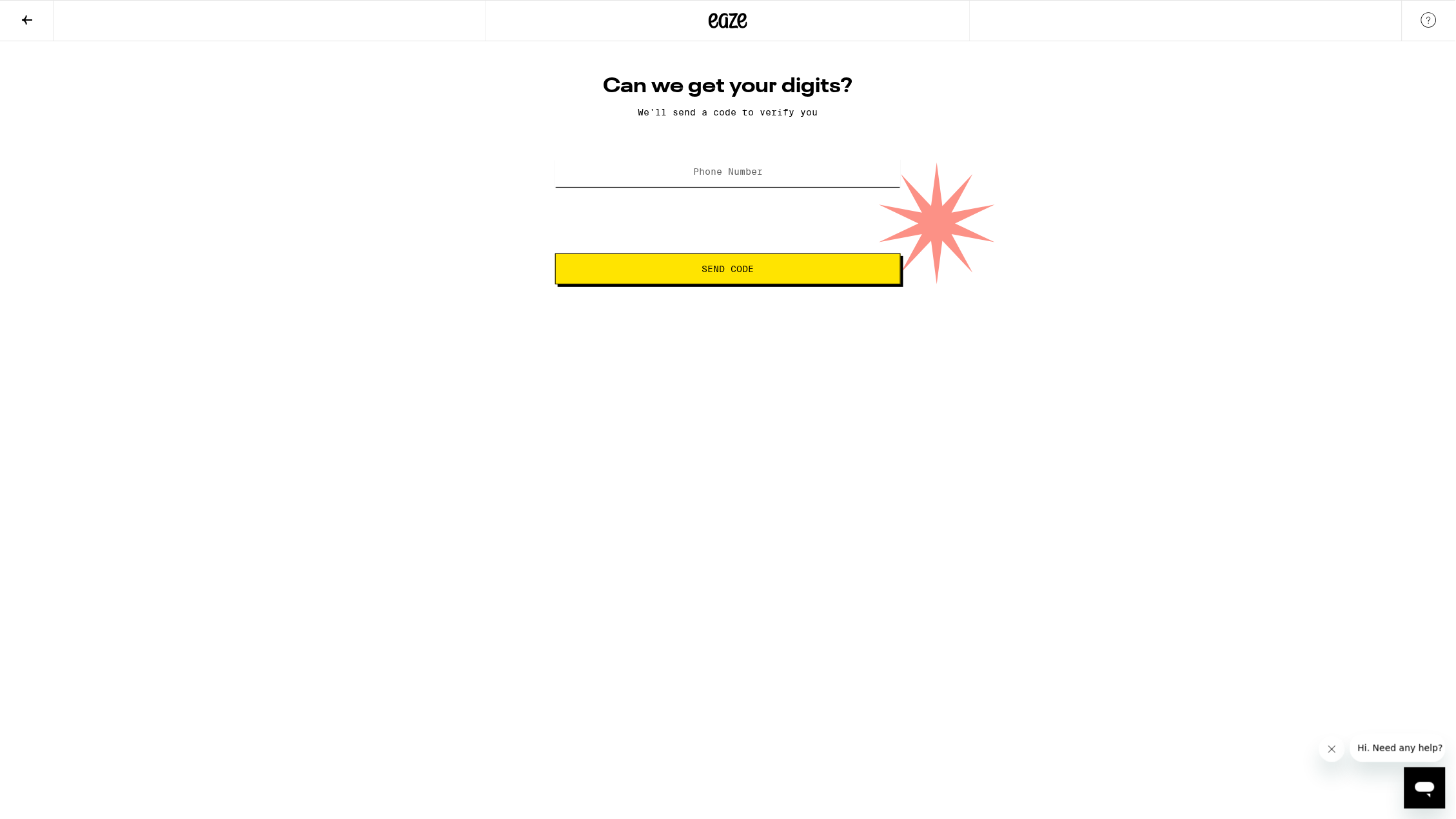
click at [667, 187] on input "Phone Number" at bounding box center [727, 172] width 345 height 29
click at [670, 170] on input "Phone Number" at bounding box center [727, 172] width 345 height 29
type input "(650) 515-5872"
click at [753, 273] on span "Send Code" at bounding box center [729, 269] width 52 height 9
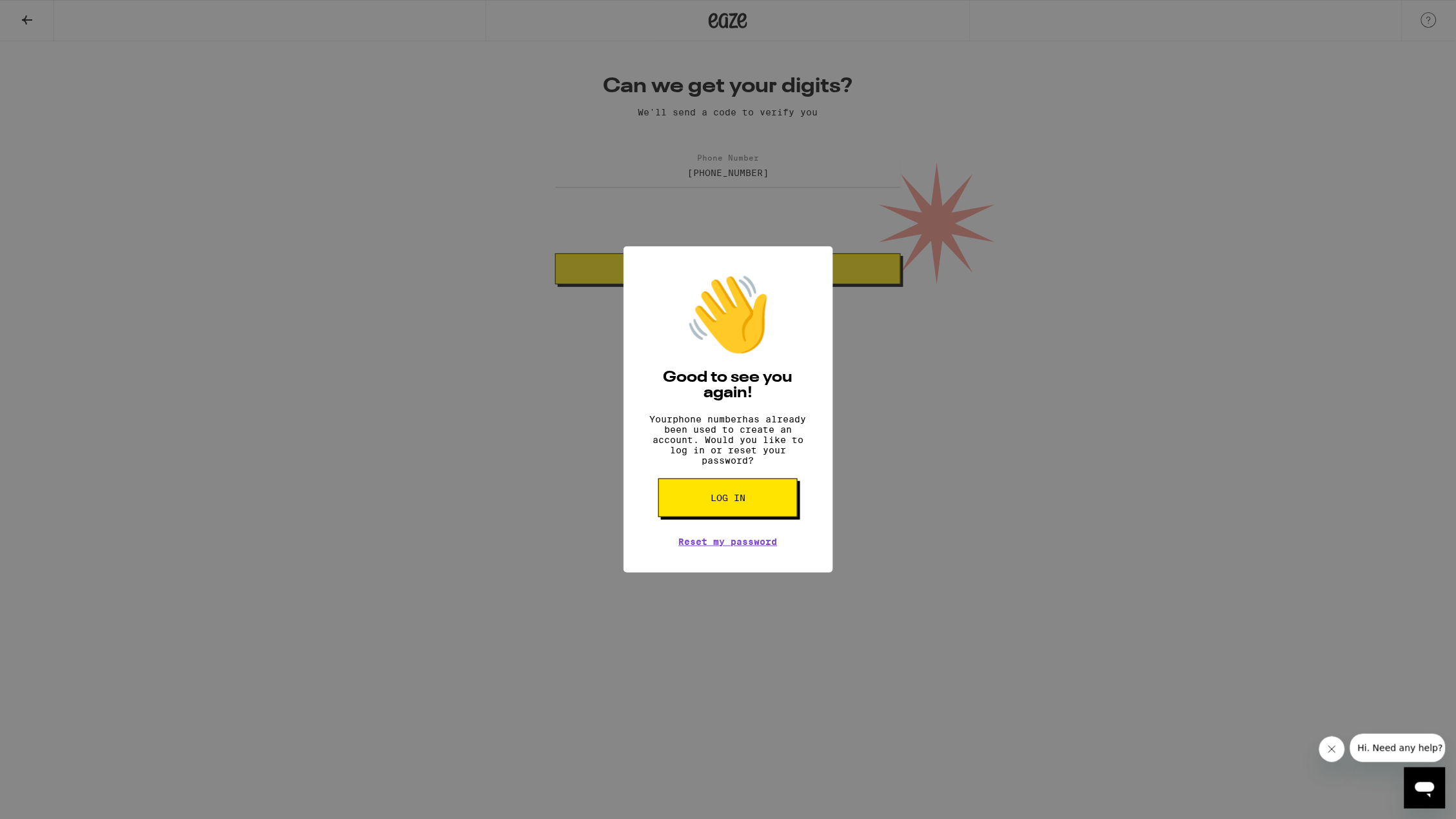
click at [717, 503] on span "Log in" at bounding box center [728, 498] width 34 height 9
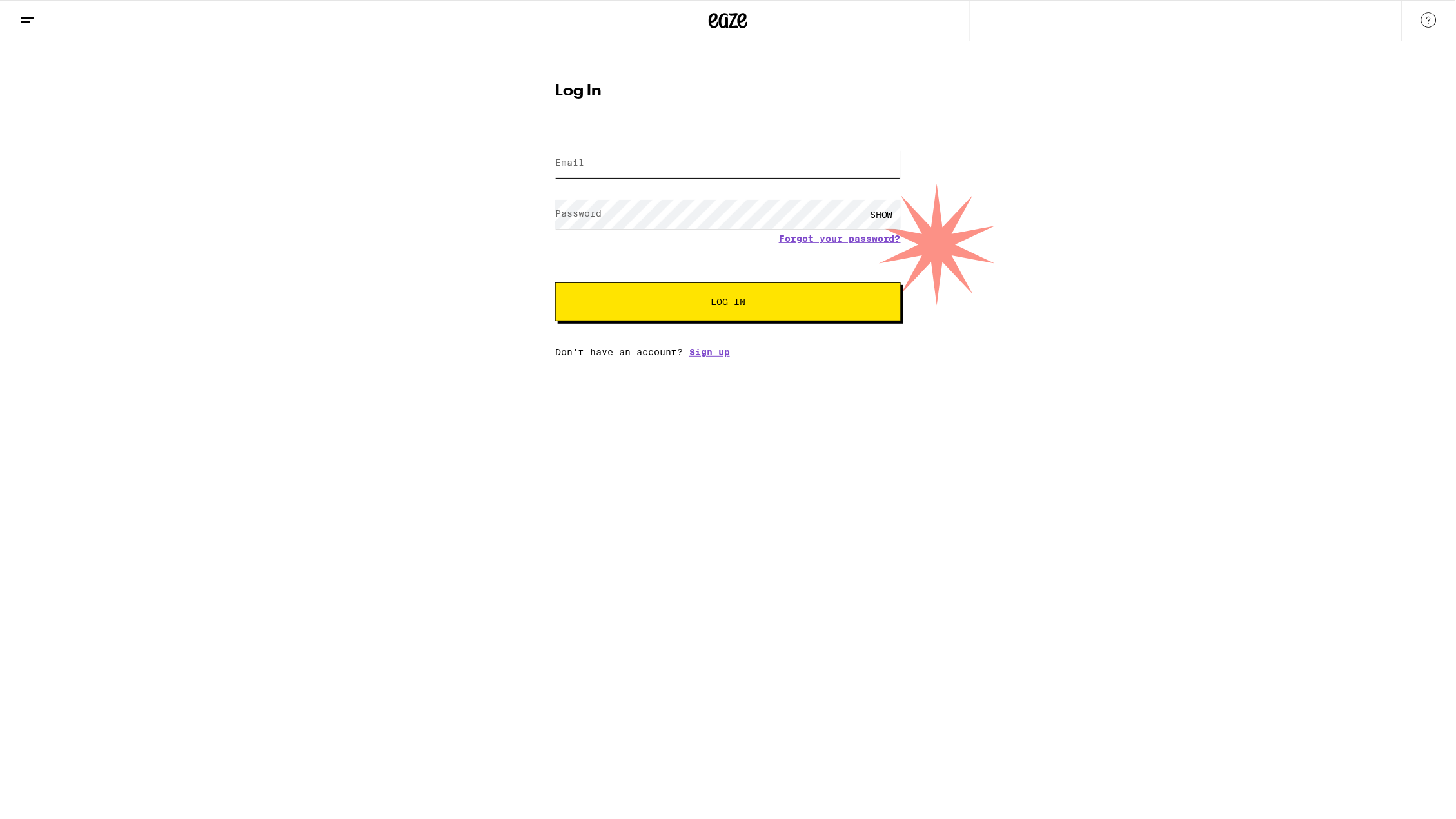
type input "katiejoyw@yahoo.com"
click at [678, 315] on button "Log In" at bounding box center [727, 302] width 345 height 39
